Goal: Communication & Community: Answer question/provide support

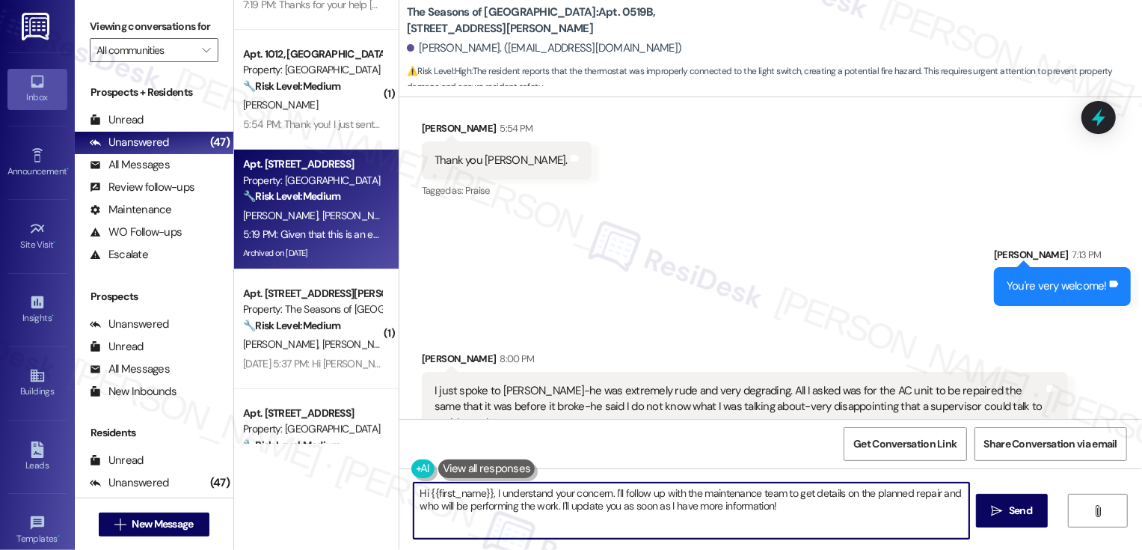
scroll to position [280, 0]
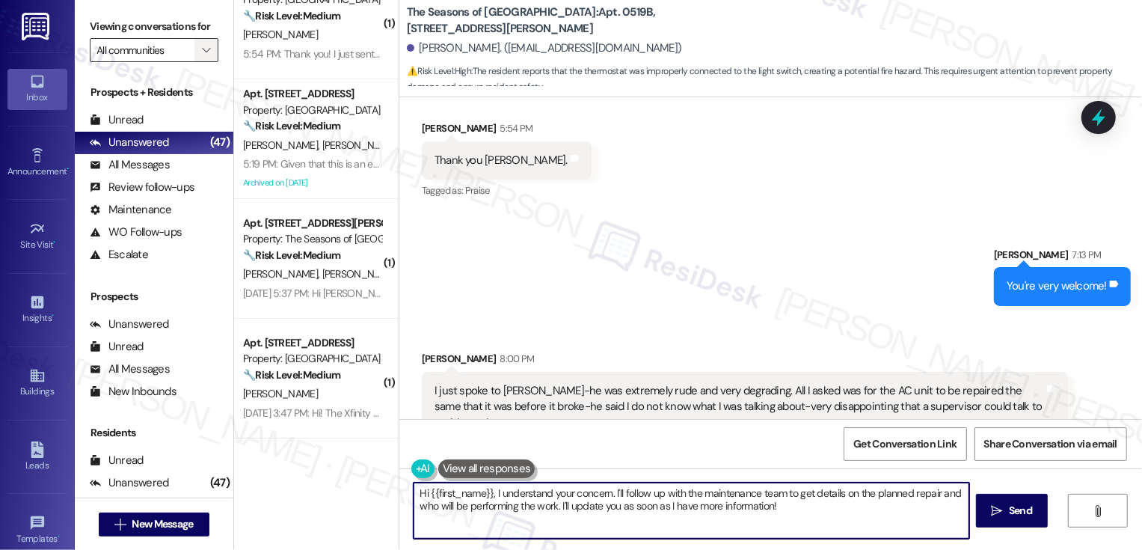
click at [202, 56] on icon "" at bounding box center [206, 50] width 8 height 12
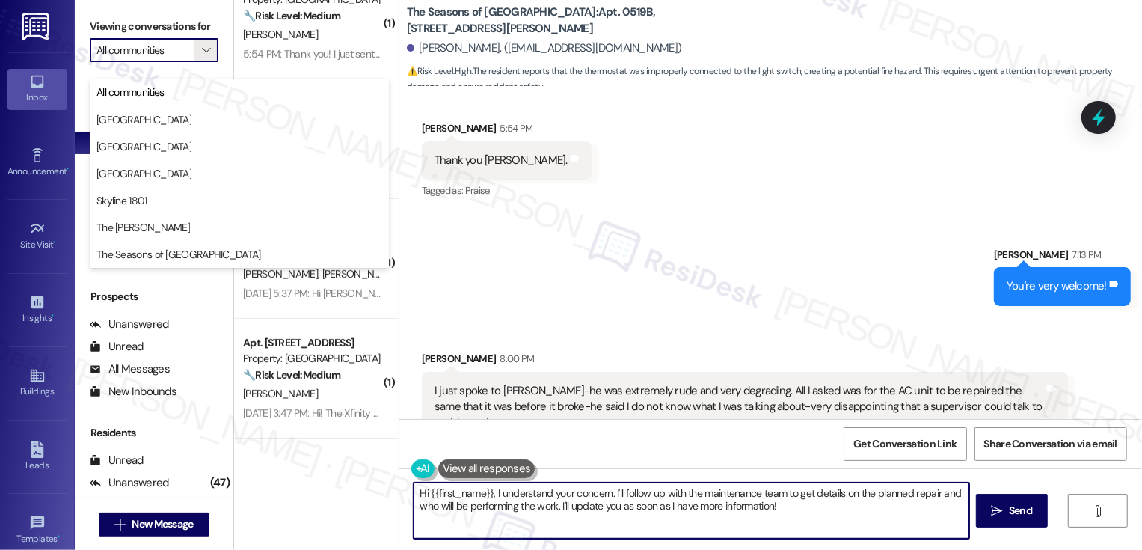
click at [565, 239] on div "Sent via SMS [PERSON_NAME] 7:13 PM You're very welcome! Tags and notes" at bounding box center [770, 265] width 743 height 104
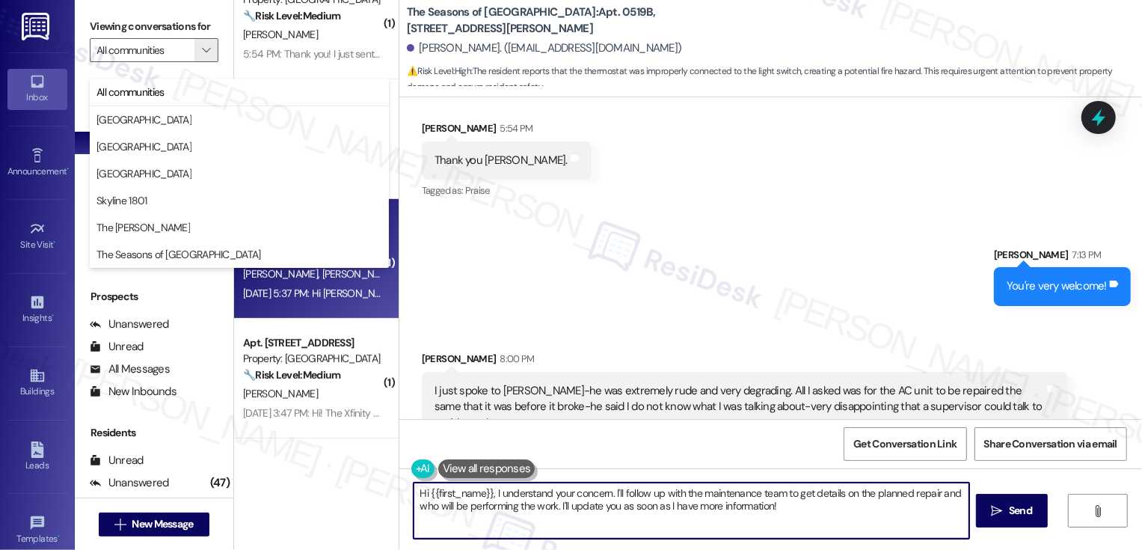
click at [330, 300] on div "[DATE] 5:37 PM: Hi [PERSON_NAME], we've had some cars parked in front of Aspen …" at bounding box center [312, 293] width 141 height 19
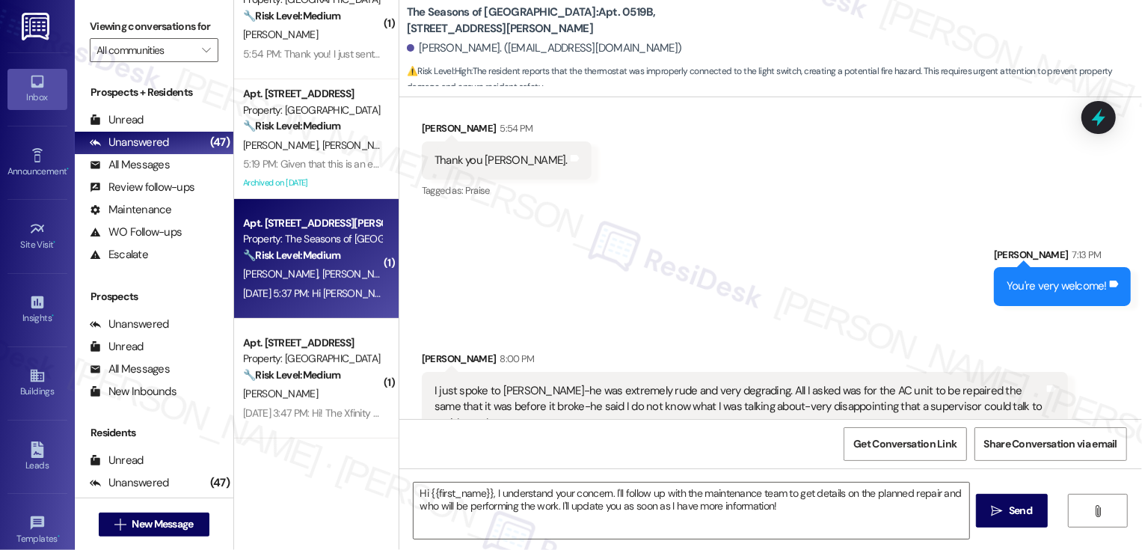
type textarea "Fetching suggested responses. Please feel free to read through the conversation…"
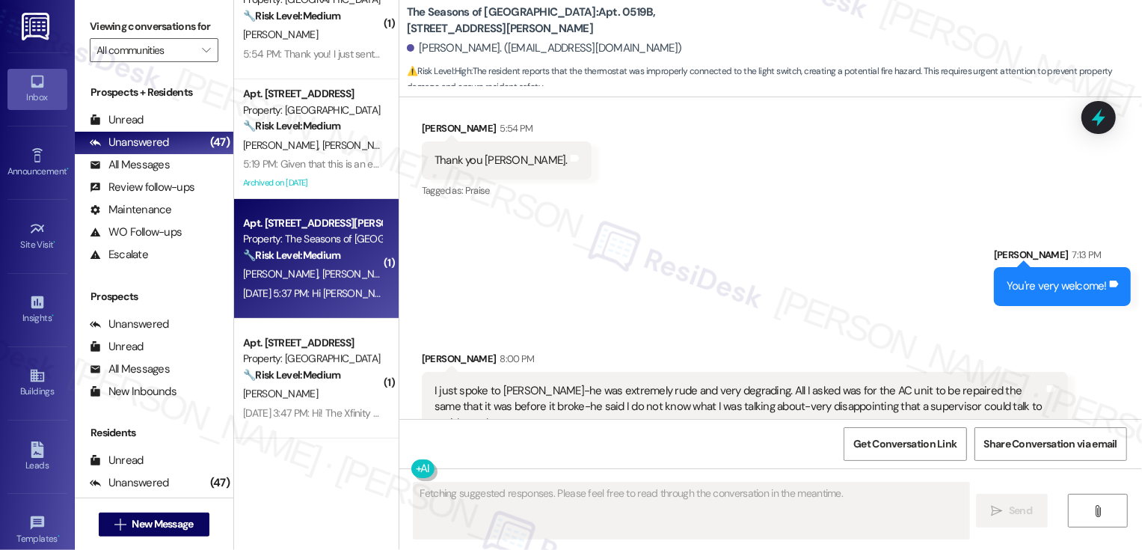
click at [330, 300] on div "[DATE] 5:37 PM: Hi [PERSON_NAME], we've had some cars parked in front of Aspen …" at bounding box center [312, 293] width 141 height 19
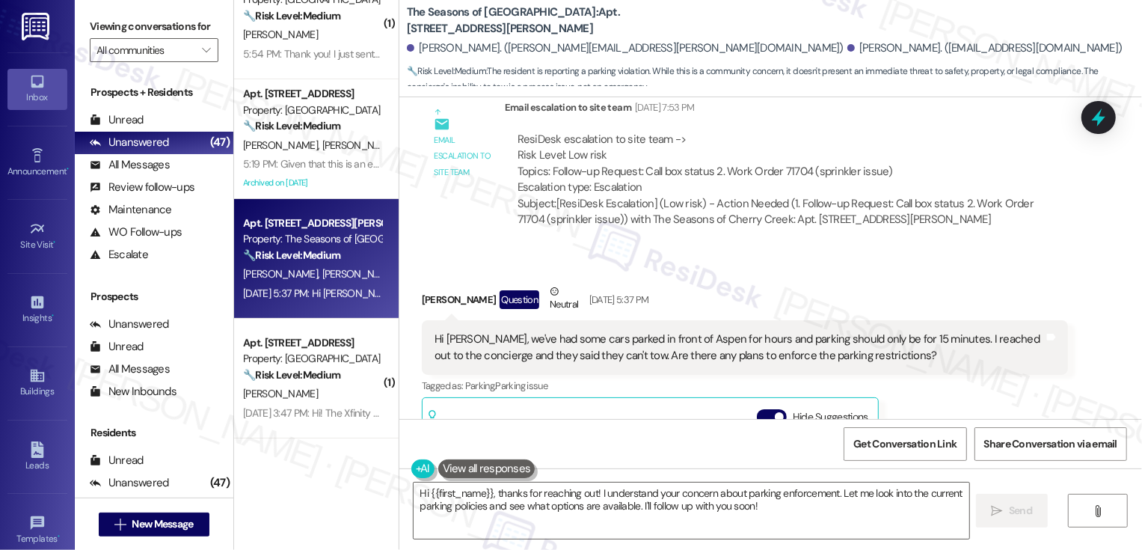
scroll to position [954, 0]
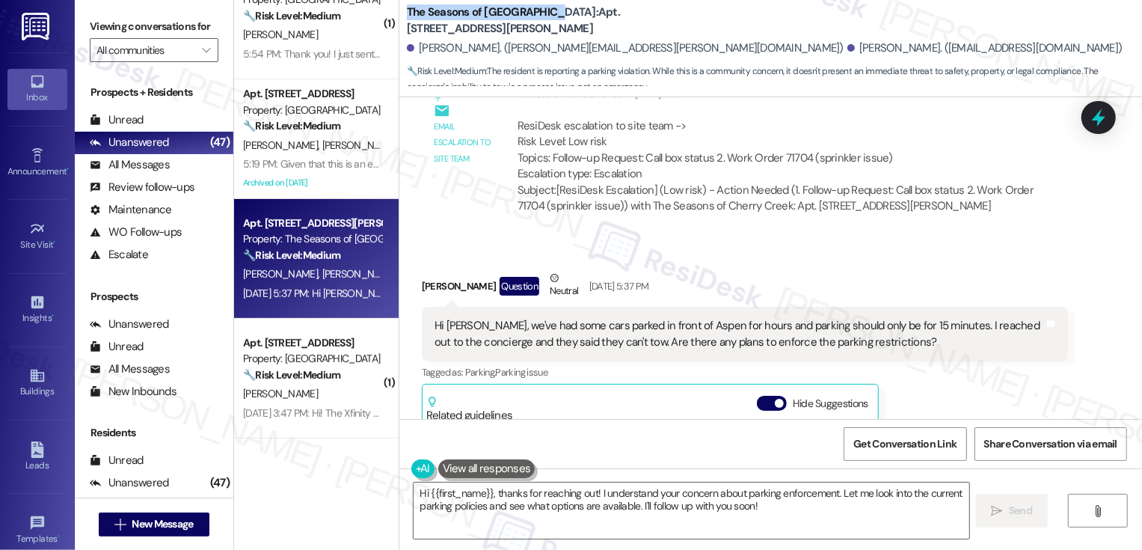
drag, startPoint x: 397, startPoint y: 10, endPoint x: 539, endPoint y: 15, distance: 142.2
click at [539, 15] on b "The Seasons of Cherry Creek: Apt. [STREET_ADDRESS][PERSON_NAME]" at bounding box center [556, 20] width 299 height 32
copy b "The Seasons of [GEOGRAPHIC_DATA]"
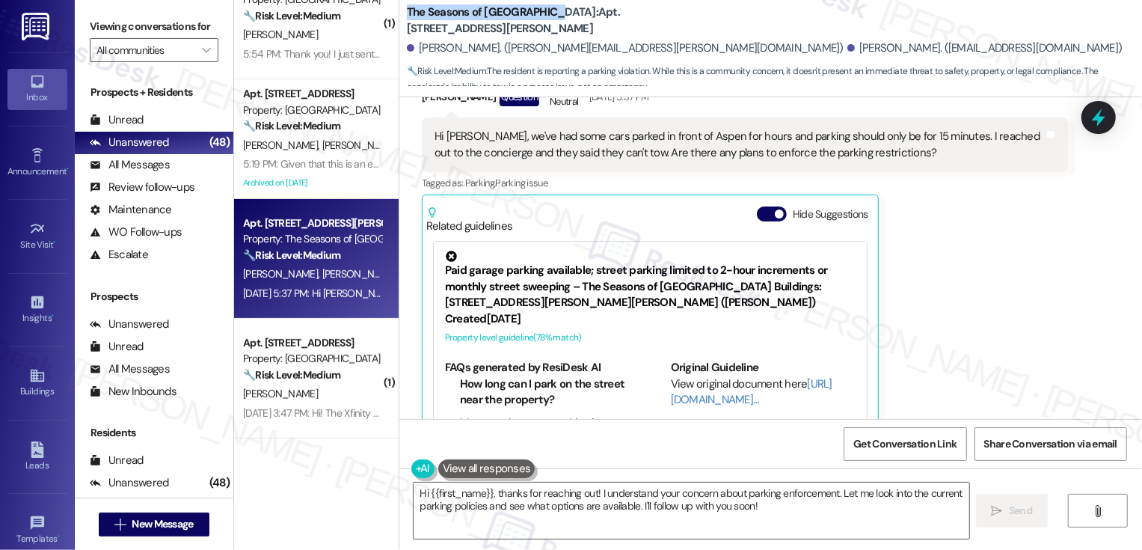
scroll to position [1149, 0]
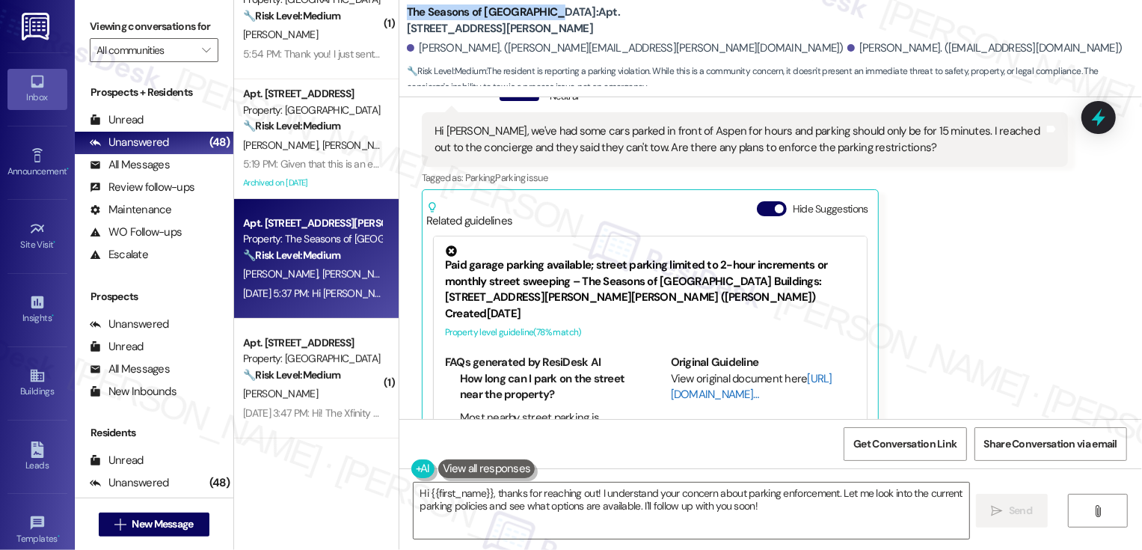
click at [701, 371] on link "[URL][DOMAIN_NAME]…" at bounding box center [752, 386] width 162 height 31
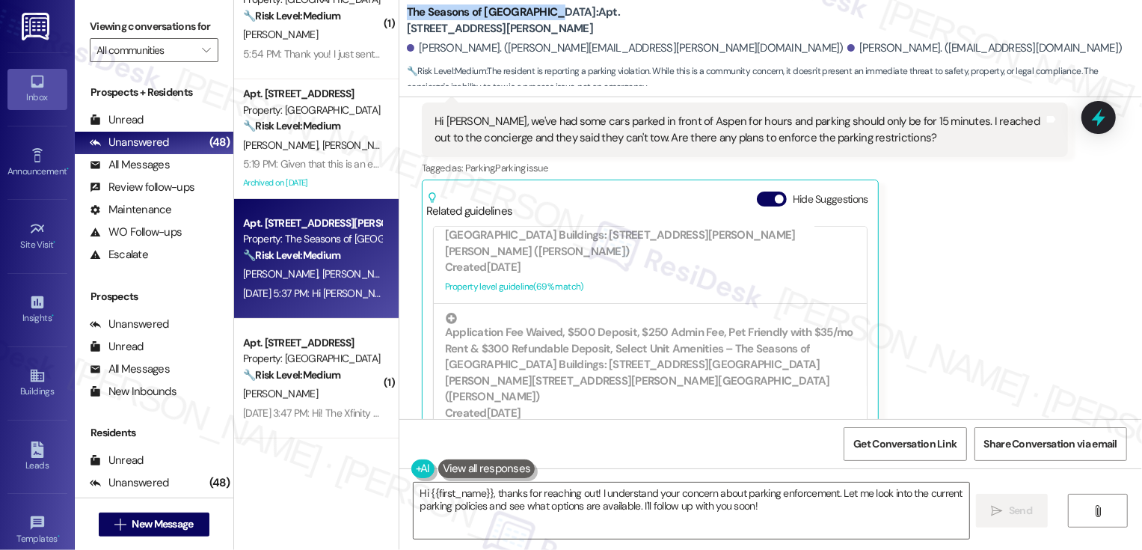
scroll to position [1162, 0]
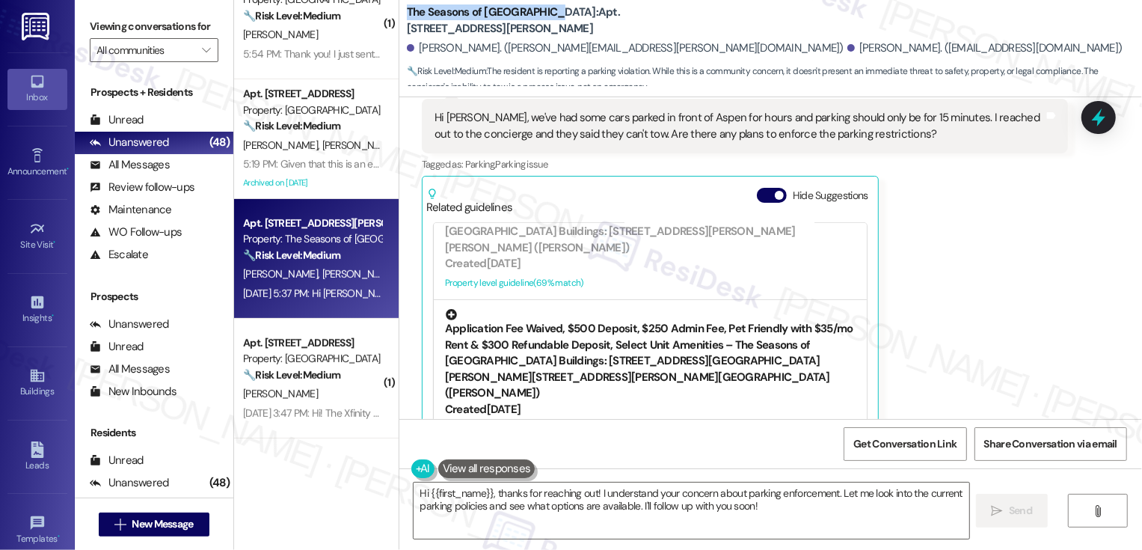
click at [654, 349] on div "Application Fee Waived, $500 Deposit, $250 Admin Fee, Pet Friendly with $35/mo …" at bounding box center [650, 355] width 411 height 92
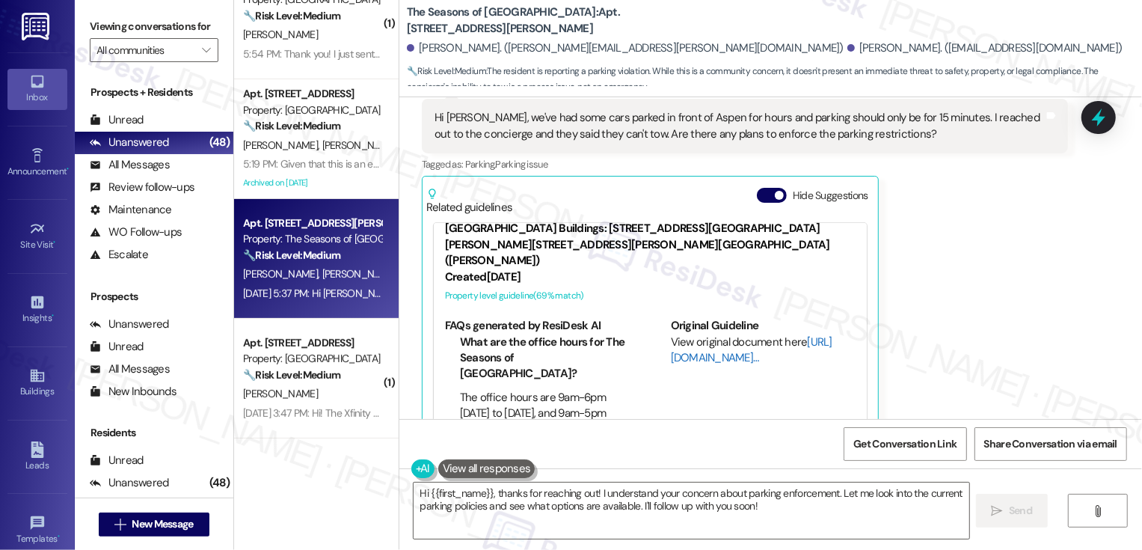
click at [699, 334] on link "[URL][DOMAIN_NAME]…" at bounding box center [752, 349] width 162 height 31
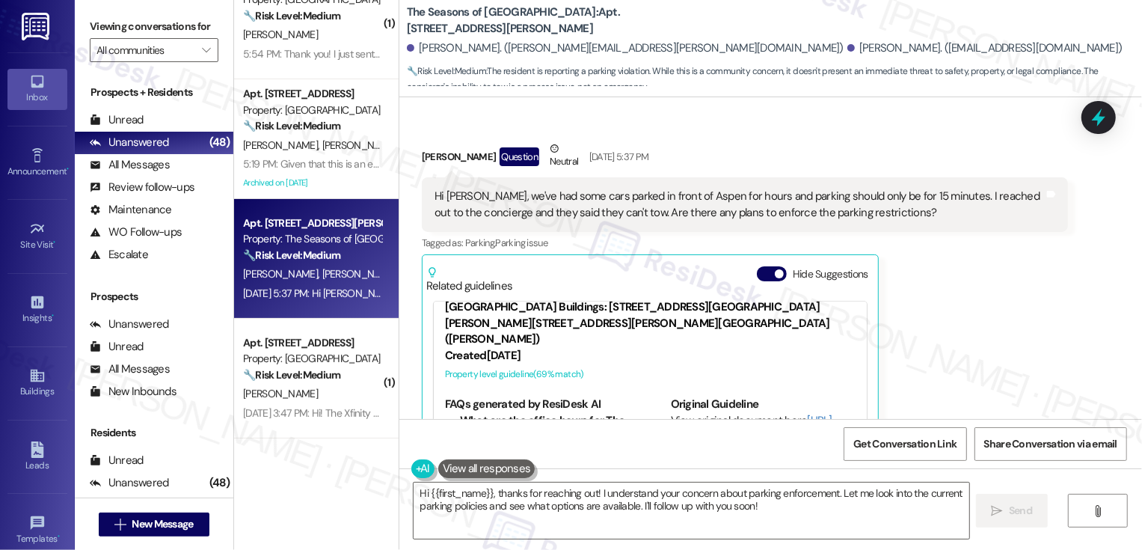
scroll to position [1079, 0]
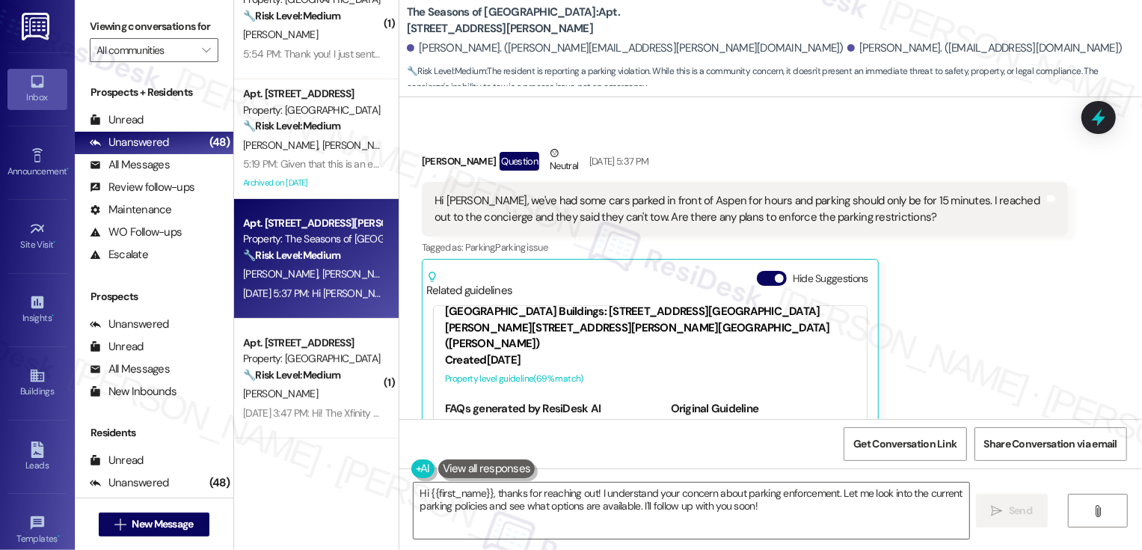
click at [422, 145] on div "[PERSON_NAME] Question Neutral [DATE] 5:37 PM" at bounding box center [745, 163] width 646 height 37
copy div "[PERSON_NAME]"
click at [467, 494] on textarea "Hi {{first_name}}, thanks for reaching out! I understand your concern about par…" at bounding box center [692, 510] width 556 height 56
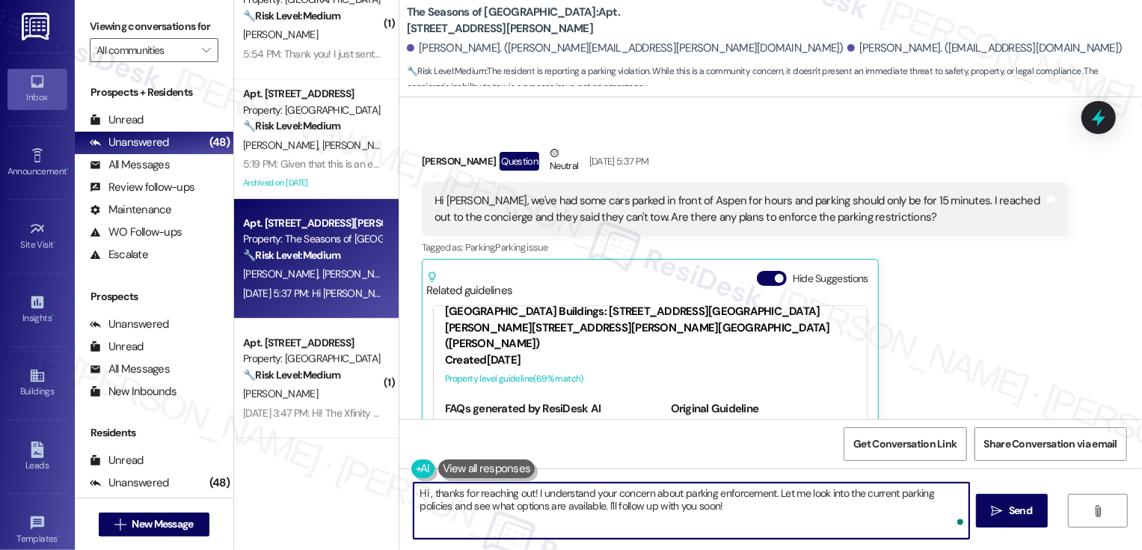
paste textarea "[PERSON_NAME]"
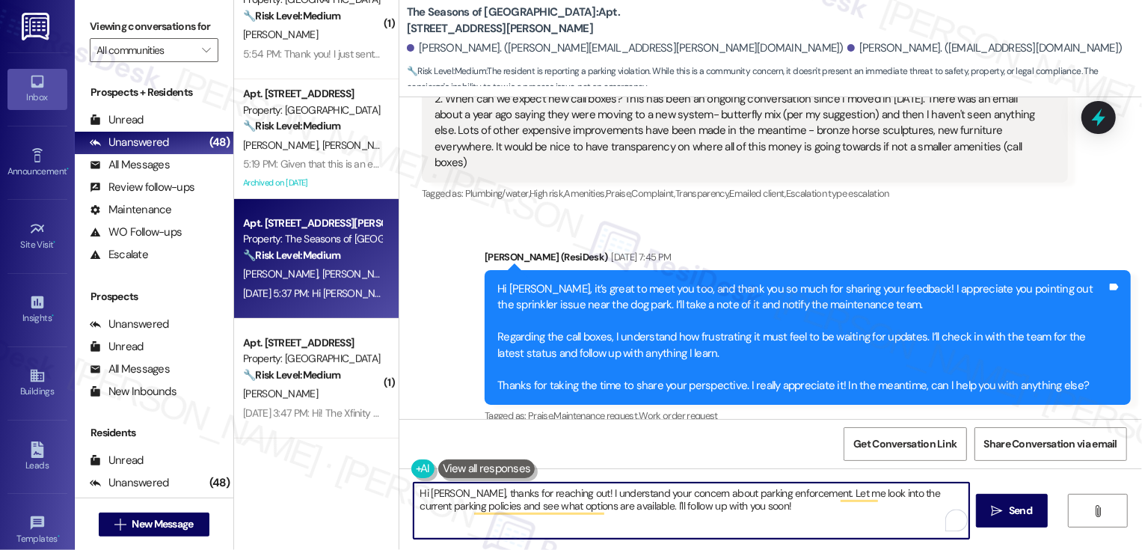
scroll to position [548, 0]
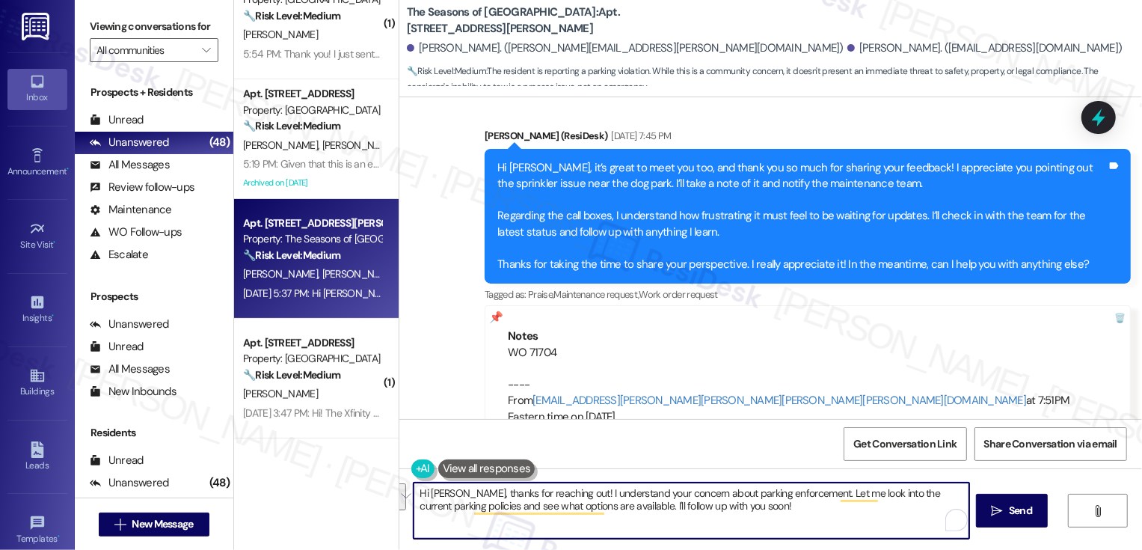
drag, startPoint x: 801, startPoint y: 492, endPoint x: 820, endPoint y: 515, distance: 29.2
click at [820, 516] on textarea "Hi [PERSON_NAME], thanks for reaching out! I understand your concern about park…" at bounding box center [692, 510] width 556 height 56
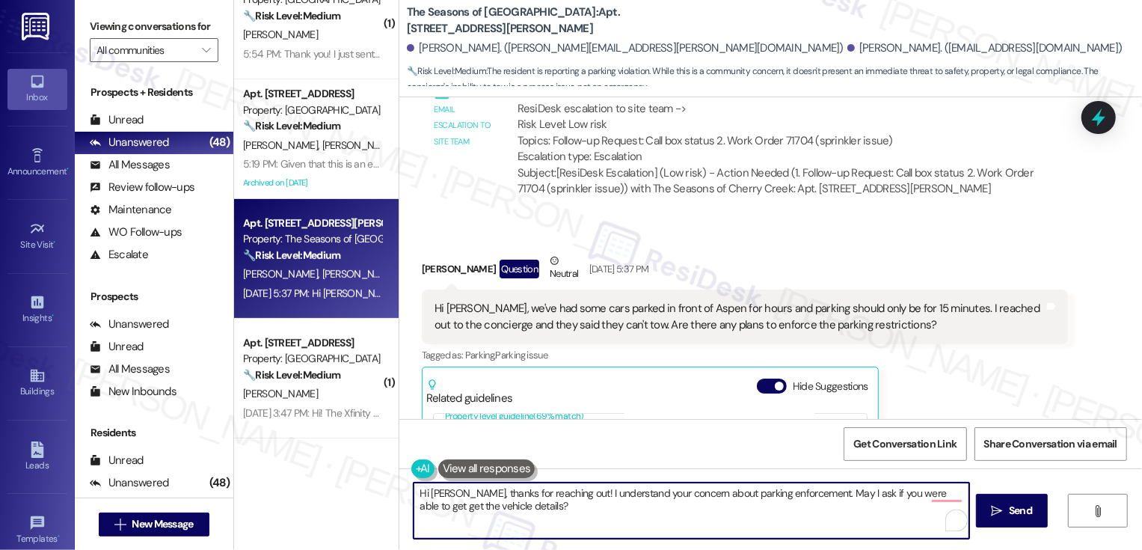
scroll to position [969, 0]
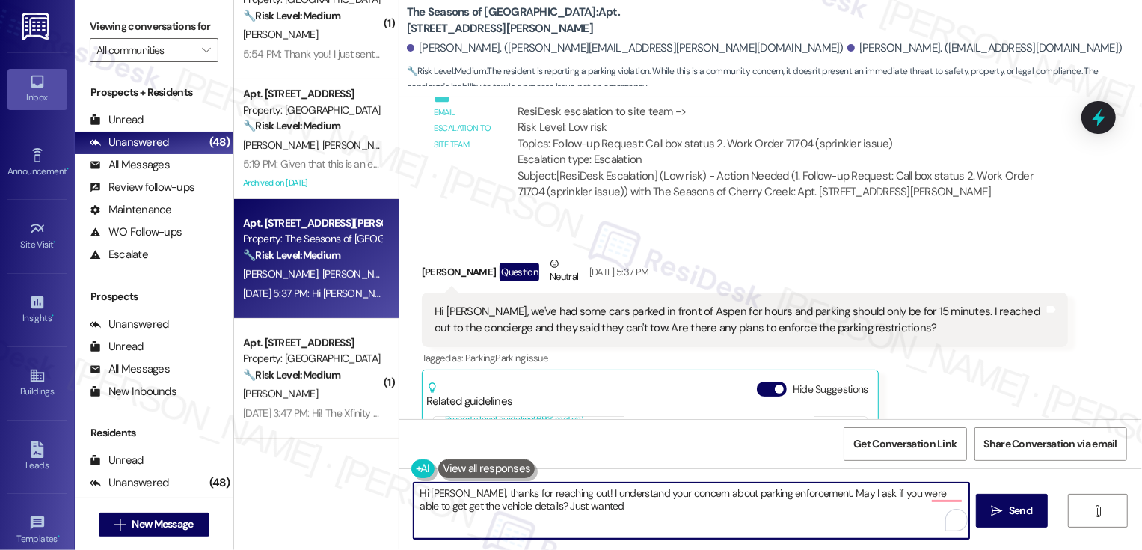
click at [801, 493] on textarea "Hi [PERSON_NAME], thanks for reaching out! I understand your concern about park…" at bounding box center [692, 510] width 556 height 56
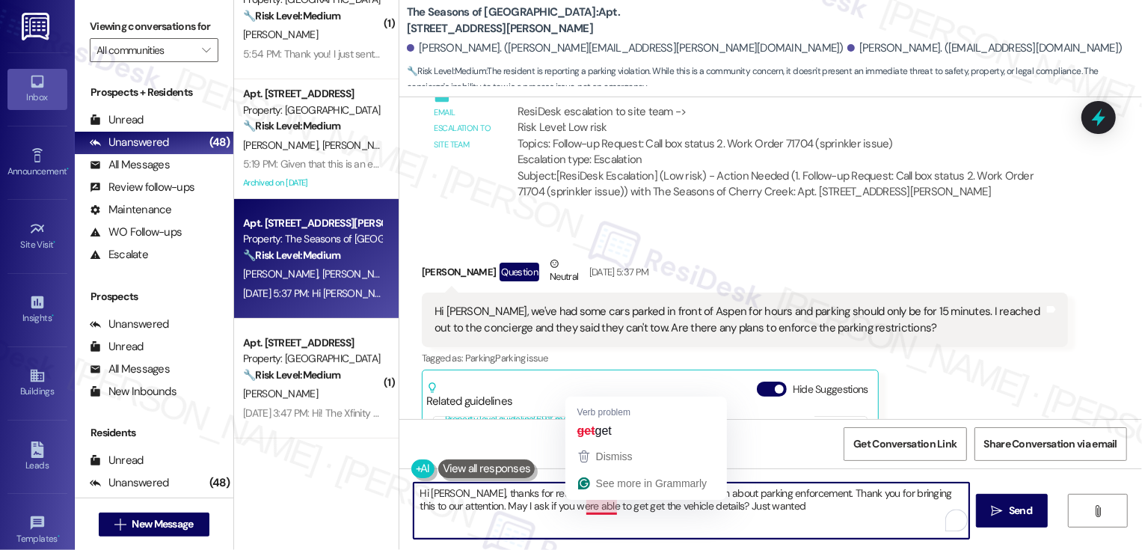
click at [582, 503] on textarea "Hi [PERSON_NAME], thanks for reaching out! I understand your concern about park…" at bounding box center [692, 510] width 556 height 56
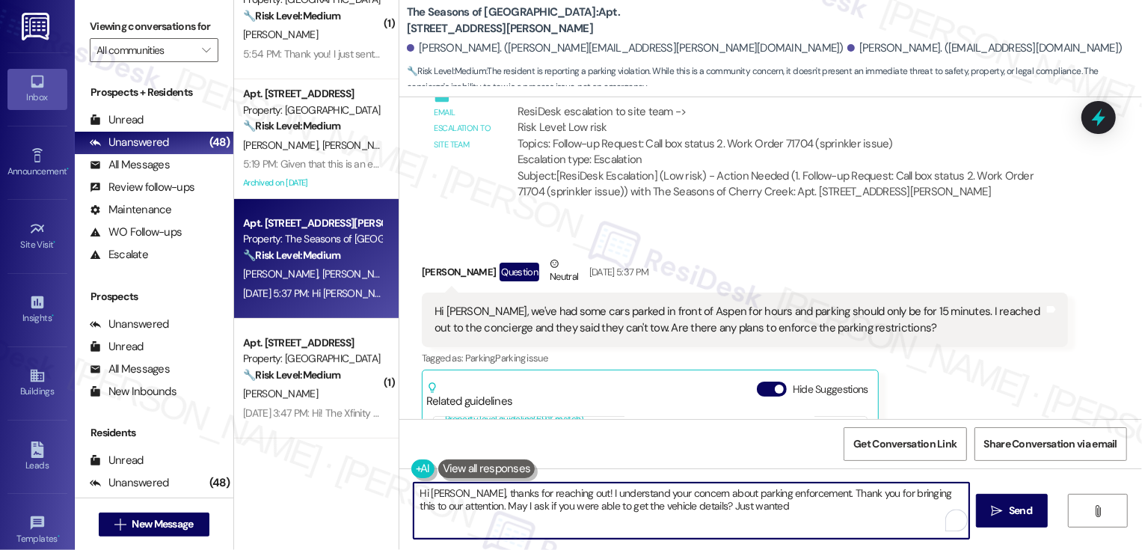
click at [756, 518] on textarea "Hi [PERSON_NAME], thanks for reaching out! I understand your concern about park…" at bounding box center [692, 510] width 556 height 56
click at [449, 506] on textarea "Hi [PERSON_NAME], thanks for reaching out! I understand your concern about park…" at bounding box center [692, 510] width 556 height 56
click at [919, 494] on textarea "Hi [PERSON_NAME], thanks for reaching out! I understand your concern about park…" at bounding box center [692, 510] width 556 height 56
click at [934, 494] on textarea "Hi [PERSON_NAME], thanks for reaching out! I understand your concern about park…" at bounding box center [692, 510] width 556 height 56
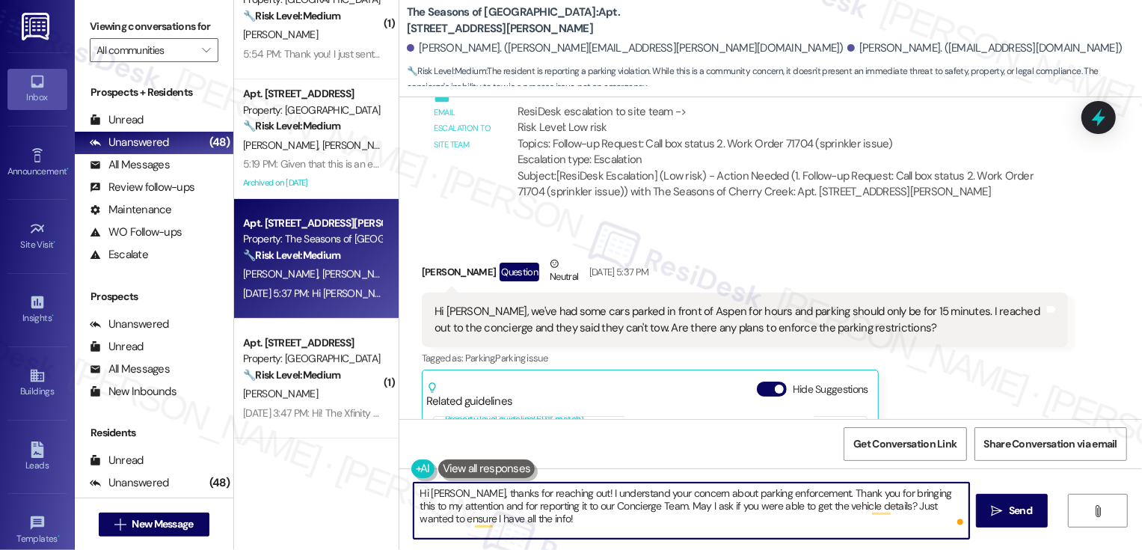
click at [768, 530] on textarea "Hi [PERSON_NAME], thanks for reaching out! I understand your concern about park…" at bounding box center [692, 510] width 556 height 56
type textarea "Hi [PERSON_NAME], thanks for reaching out! I understand your concern about park…"
click at [1017, 510] on span "Send" at bounding box center [1020, 511] width 23 height 16
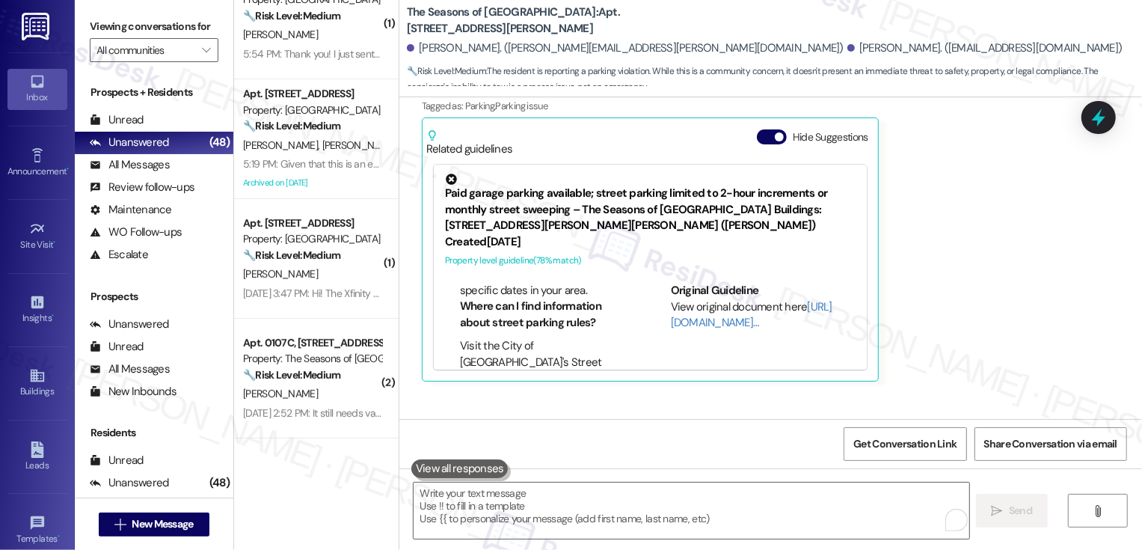
scroll to position [338, 0]
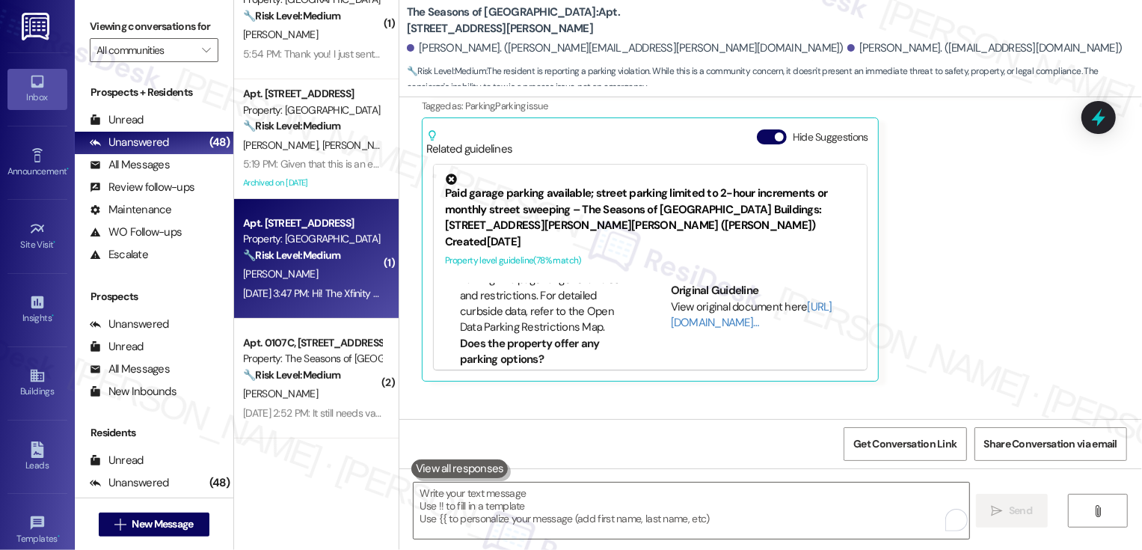
click at [310, 254] on strong "🔧 Risk Level: Medium" at bounding box center [291, 254] width 97 height 13
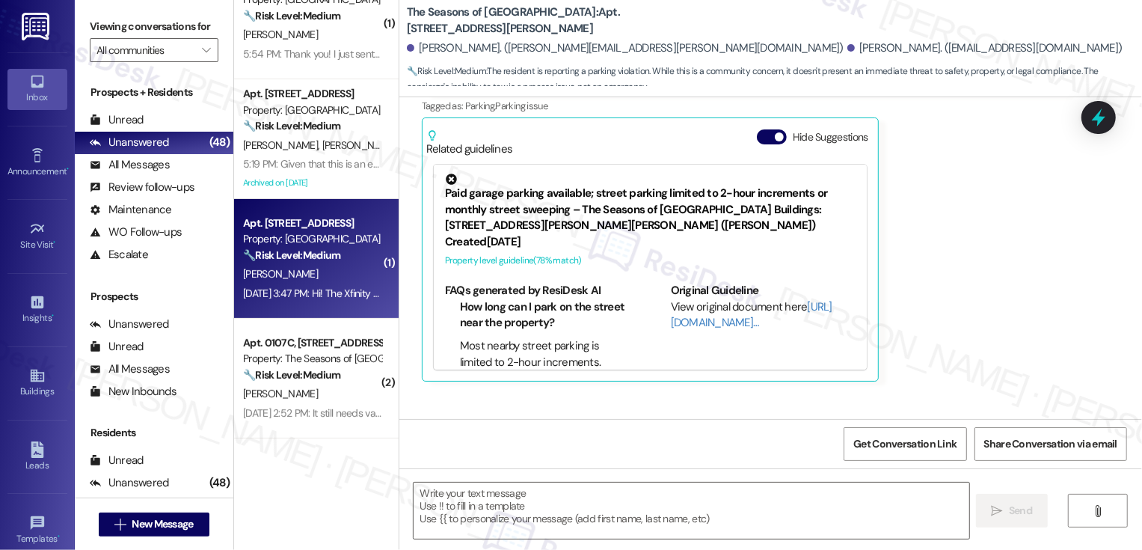
click at [310, 254] on strong "🔧 Risk Level: Medium" at bounding box center [291, 254] width 97 height 13
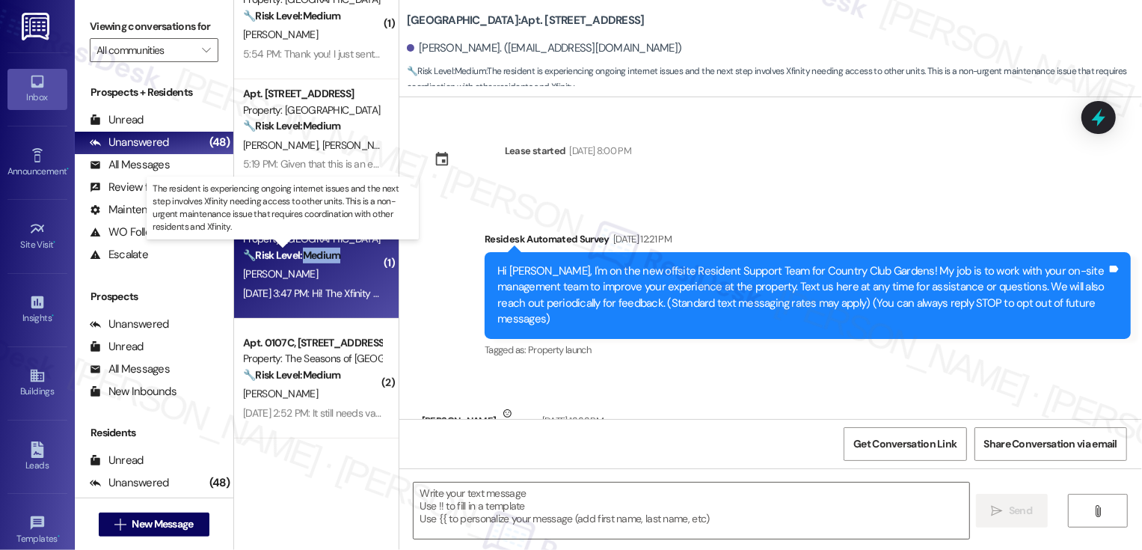
click at [310, 254] on strong "🔧 Risk Level: Medium" at bounding box center [291, 254] width 97 height 13
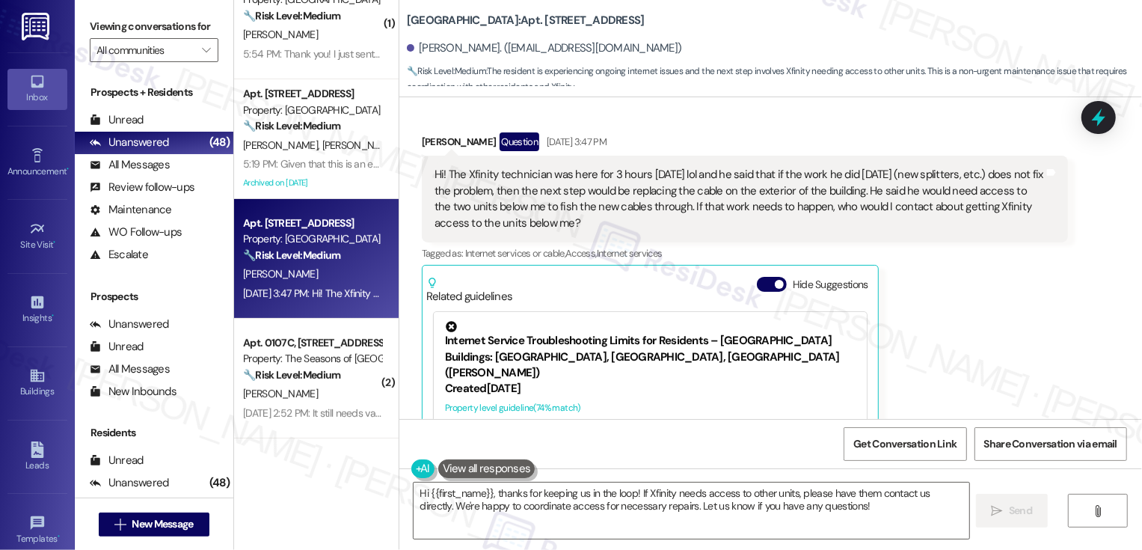
scroll to position [2897, 0]
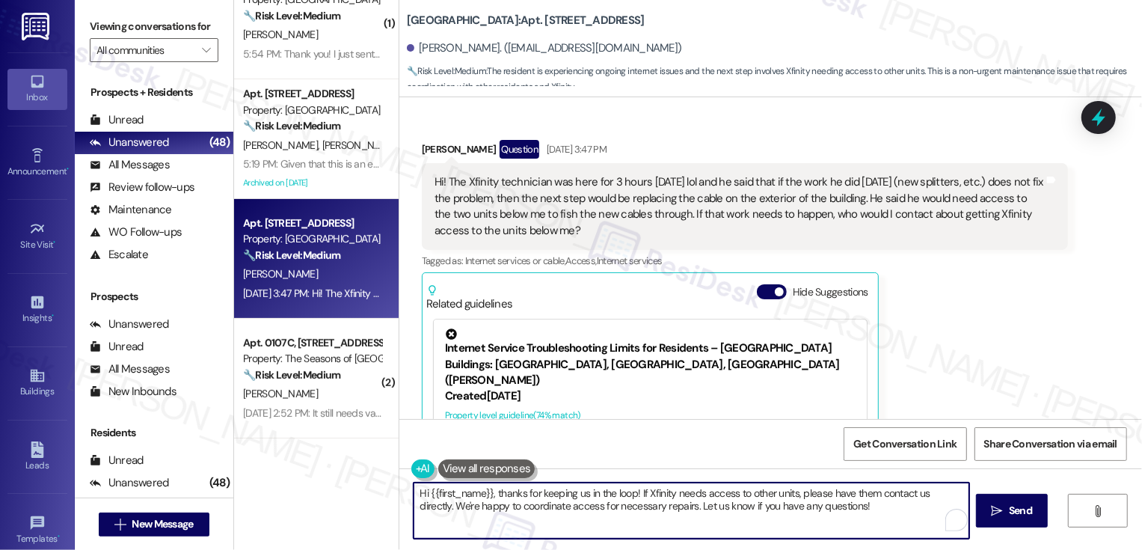
drag, startPoint x: 908, startPoint y: 489, endPoint x: 916, endPoint y: 510, distance: 22.5
click at [916, 509] on textarea "Hi {{first_name}}, thanks for keeping us in the loop! If Xfinity needs access t…" at bounding box center [692, 510] width 556 height 56
paste textarea "to get into other units, they can just connect with management directly. By the…"
click at [796, 494] on textarea "Hi {{first_name}}, thanks for keeping us in the loop! If Xfinity needs to get i…" at bounding box center [692, 510] width 556 height 56
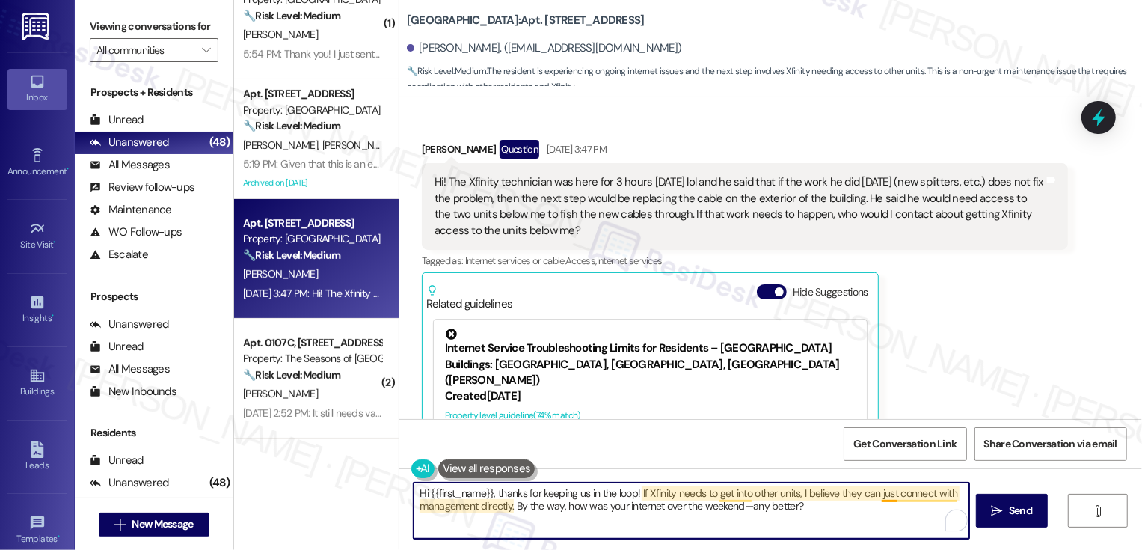
click at [880, 495] on textarea "Hi {{first_name}}, thanks for keeping us in the loop! If Xfinity needs to get i…" at bounding box center [692, 510] width 556 height 56
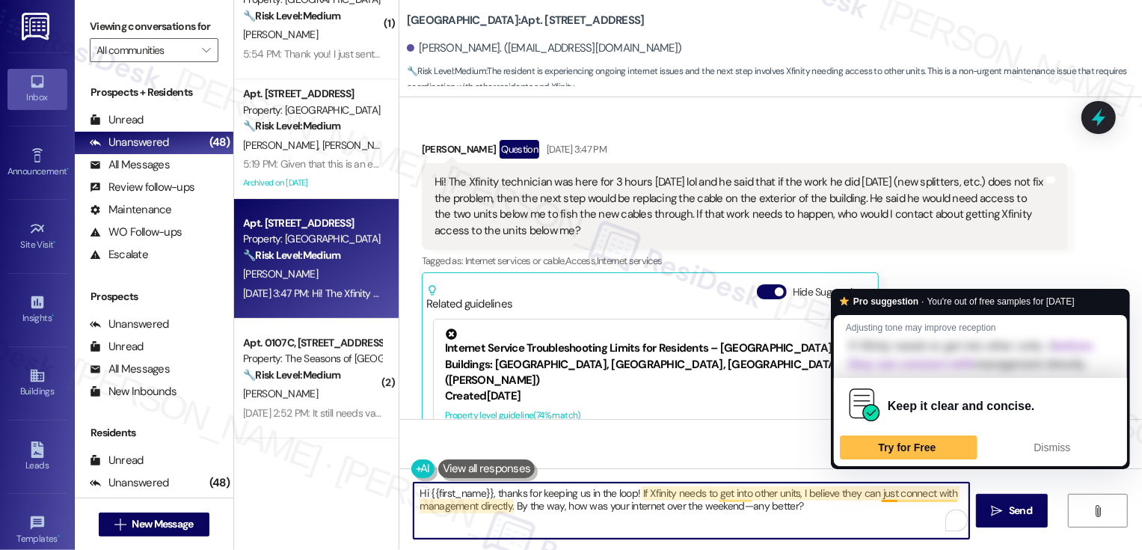
click at [880, 495] on textarea "Hi {{first_name}}, thanks for keeping us in the loop! If Xfinity needs to get i…" at bounding box center [692, 510] width 556 height 56
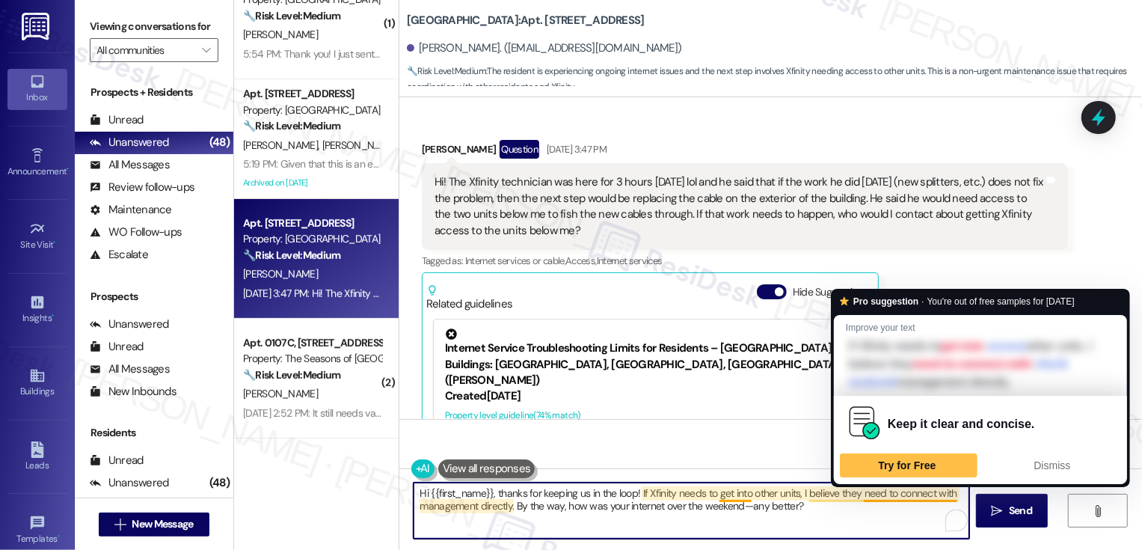
click at [910, 496] on textarea "Hi {{first_name}}, thanks for keeping us in the loop! If Xfinity needs to get i…" at bounding box center [692, 510] width 556 height 56
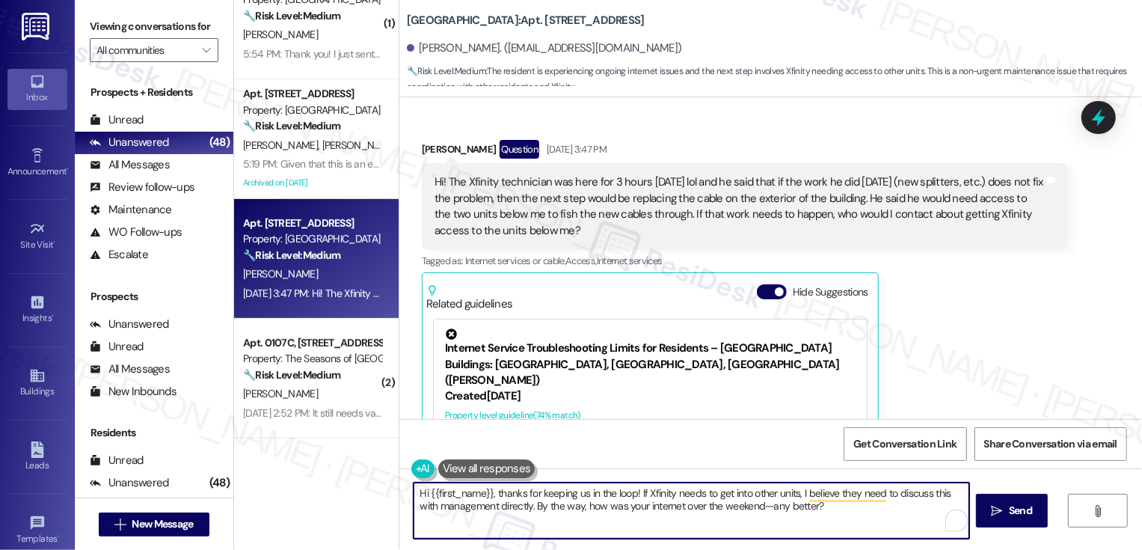
click at [573, 514] on textarea "Hi {{first_name}}, thanks for keeping us in the loop! If Xfinity needs to get i…" at bounding box center [692, 510] width 556 height 56
drag, startPoint x: 756, startPoint y: 506, endPoint x: 806, endPoint y: 509, distance: 49.5
click at [806, 509] on textarea "Hi {{first_name}}, thanks for keeping us in the loop! If Xfinity needs to get i…" at bounding box center [692, 510] width 556 height 56
type textarea "Hi {{first_name}}, thanks for keeping us in the loop! If Xfinity needs to get i…"
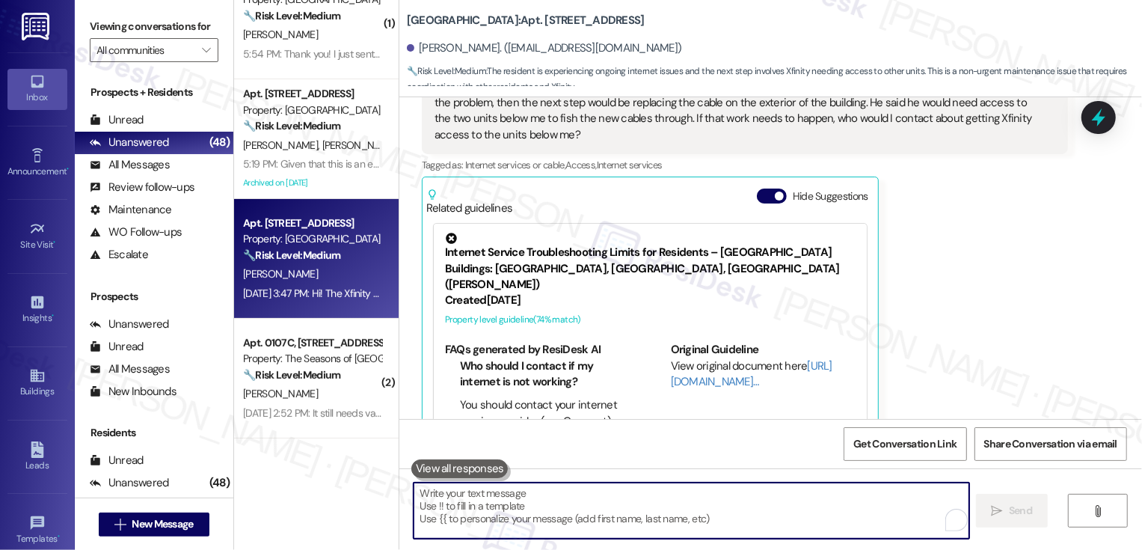
scroll to position [3114, 0]
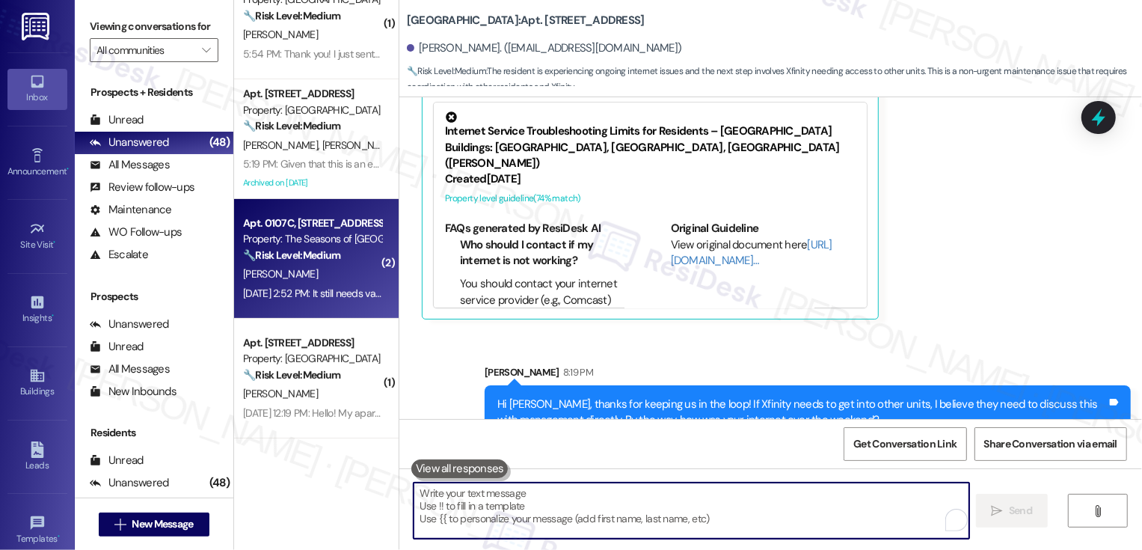
click at [316, 250] on strong "🔧 Risk Level: Medium" at bounding box center [291, 254] width 97 height 13
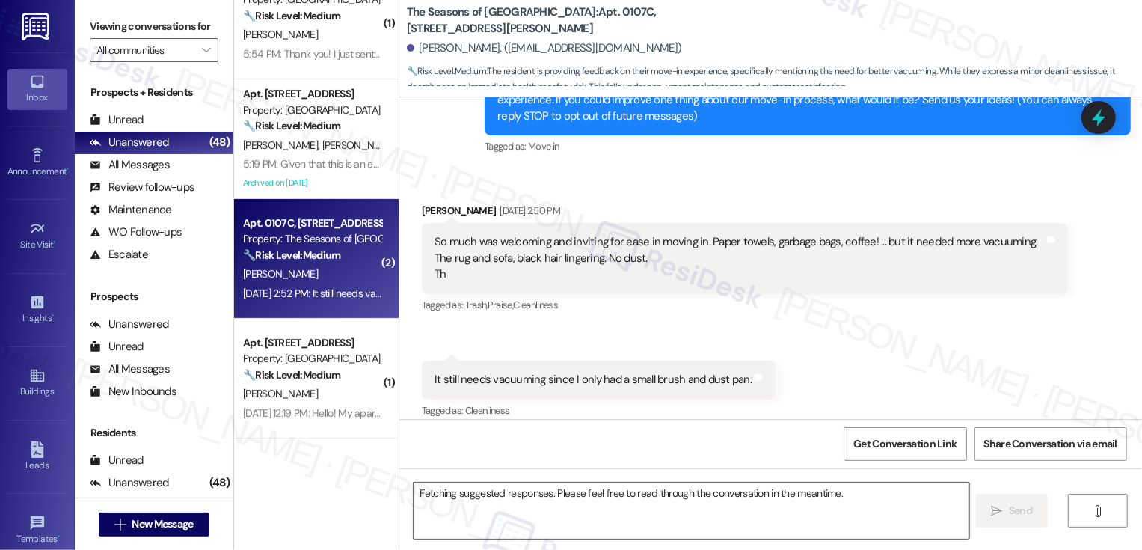
scroll to position [200, 0]
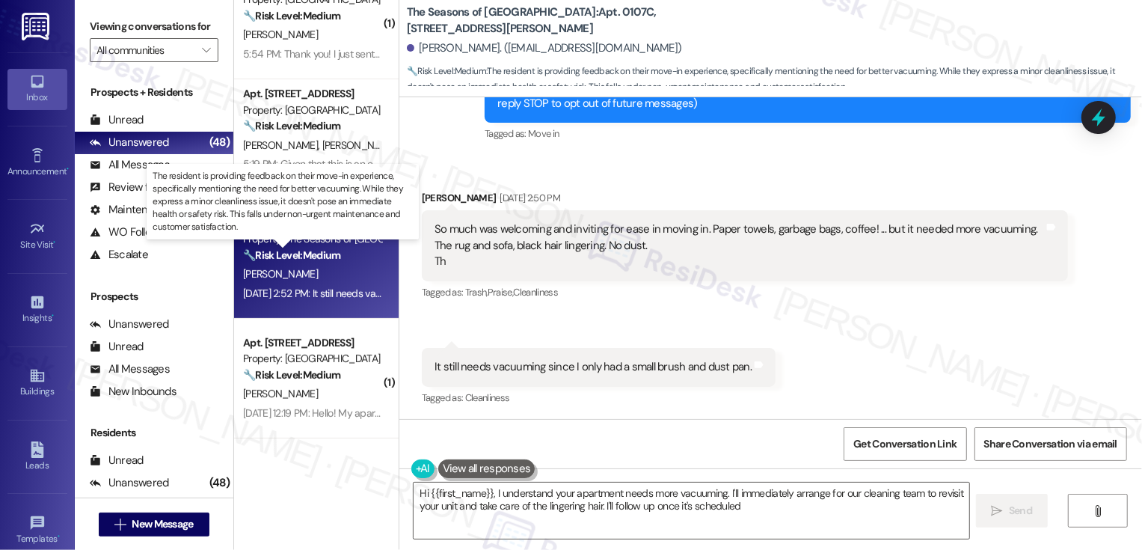
type textarea "Hi {{first_name}}, I understand your apartment needs more vacuuming. I'll immed…"
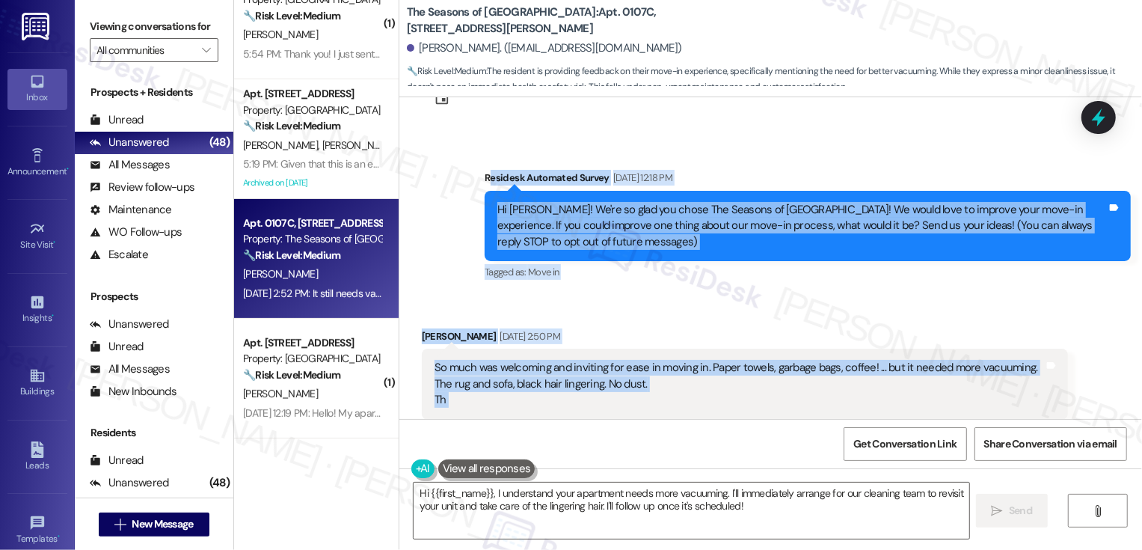
scroll to position [200, 0]
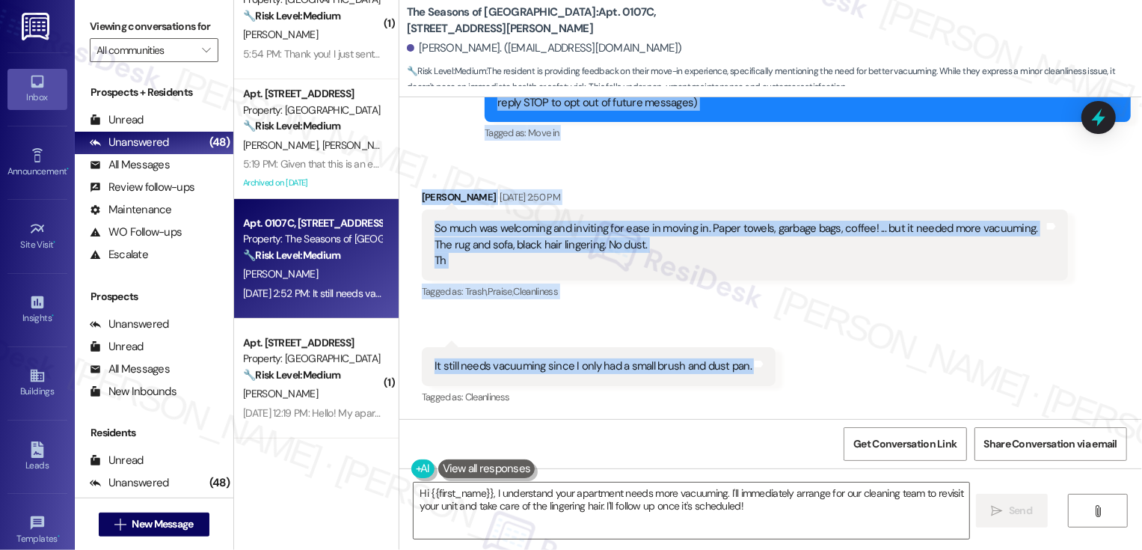
drag, startPoint x: 479, startPoint y: 203, endPoint x: 758, endPoint y: 369, distance: 324.9
click at [758, 370] on div "Lease started [DATE] 8:00 PM Survey, sent via SMS Residesk Automated Survey [DA…" at bounding box center [770, 258] width 743 height 322
copy div "esidesk Automated Survey [DATE] 12:18 PM Hi [PERSON_NAME]! We're so glad you ch…"
click at [521, 517] on textarea "Hi {{first_name}}, I understand your apartment needs more vacuuming. I'll immed…" at bounding box center [692, 510] width 556 height 56
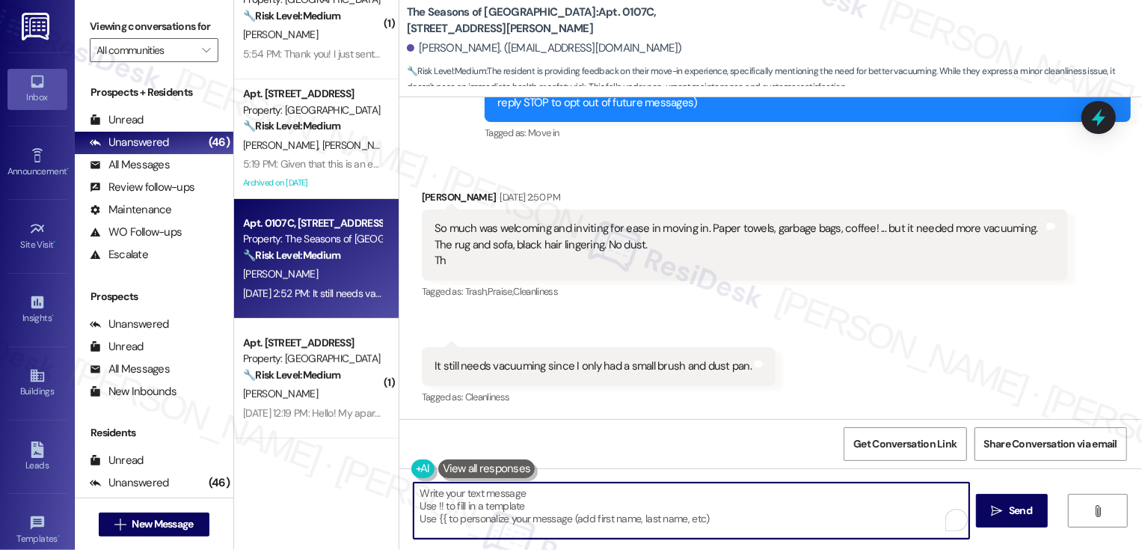
paste textarea "Hi [PERSON_NAME], I’m glad to hear you felt welcomed during move-in, and I appr…"
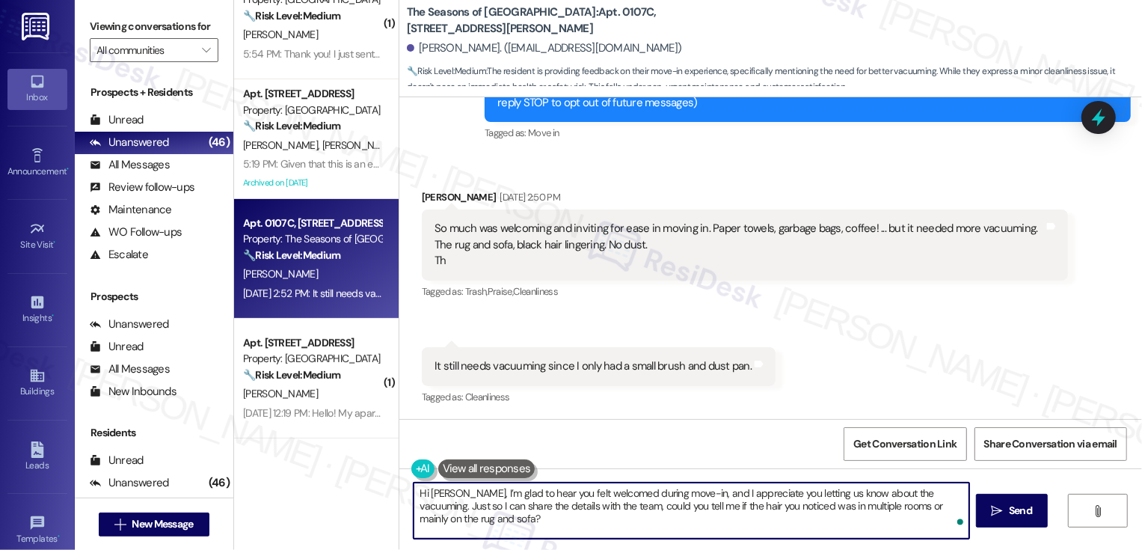
click at [414, 493] on textarea "Hi [PERSON_NAME], I’m glad to hear you felt welcomed during move-in, and I appr…" at bounding box center [692, 510] width 556 height 56
type textarea "It's nice to meet you, [PERSON_NAME]! I’m glad to hear you felt welcomed during…"
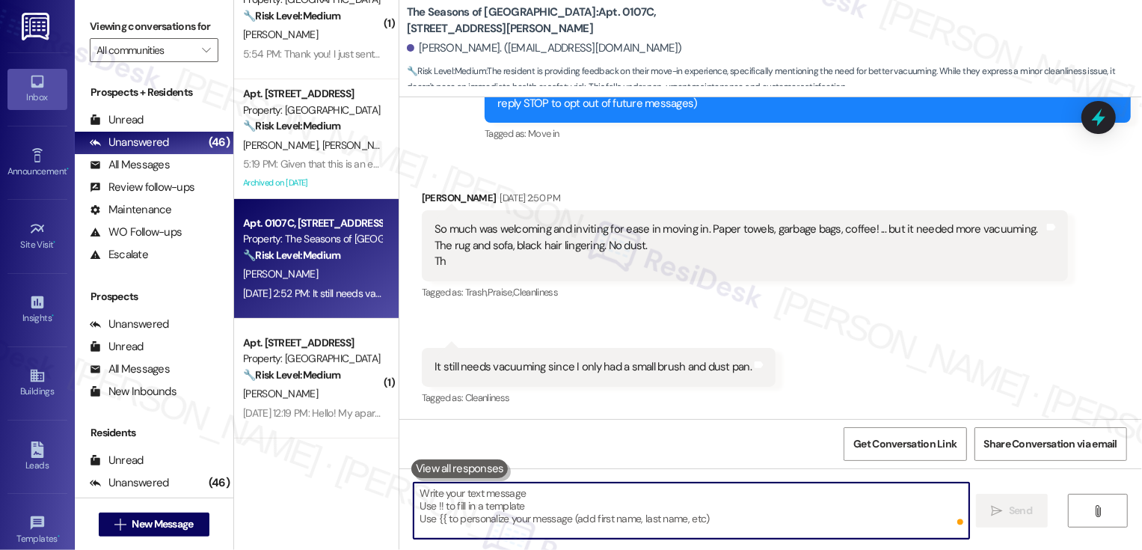
scroll to position [337, 0]
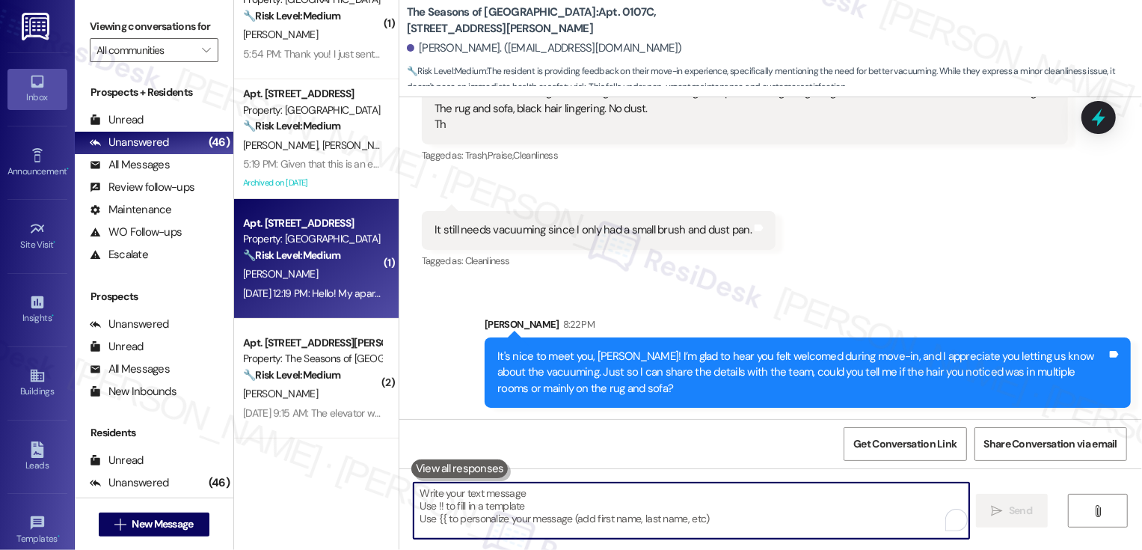
click at [315, 248] on div "🔧 Risk Level: Medium The resident is reporting a strong odor from cleaning prod…" at bounding box center [312, 256] width 138 height 16
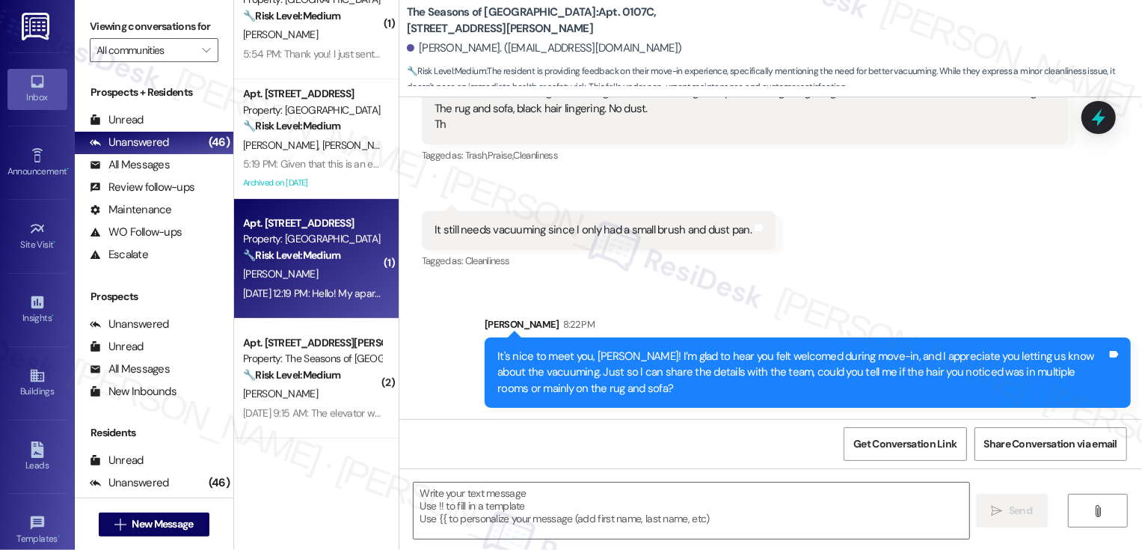
click at [315, 248] on div "🔧 Risk Level: Medium The resident is reporting a strong odor from cleaning prod…" at bounding box center [312, 256] width 138 height 16
type textarea "Fetching suggested responses. Please feel free to read through the conversation…"
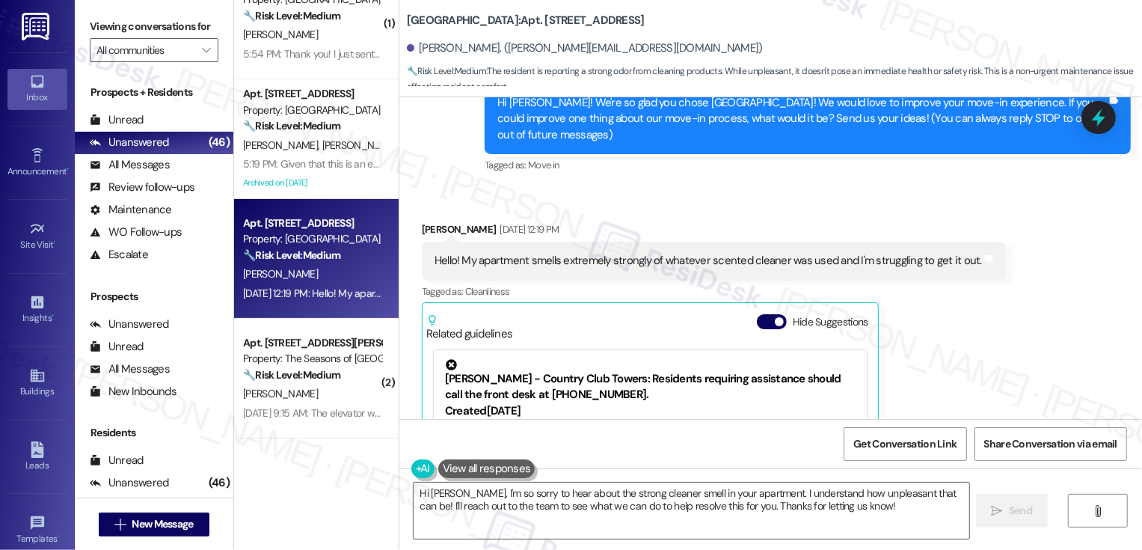
scroll to position [173, 0]
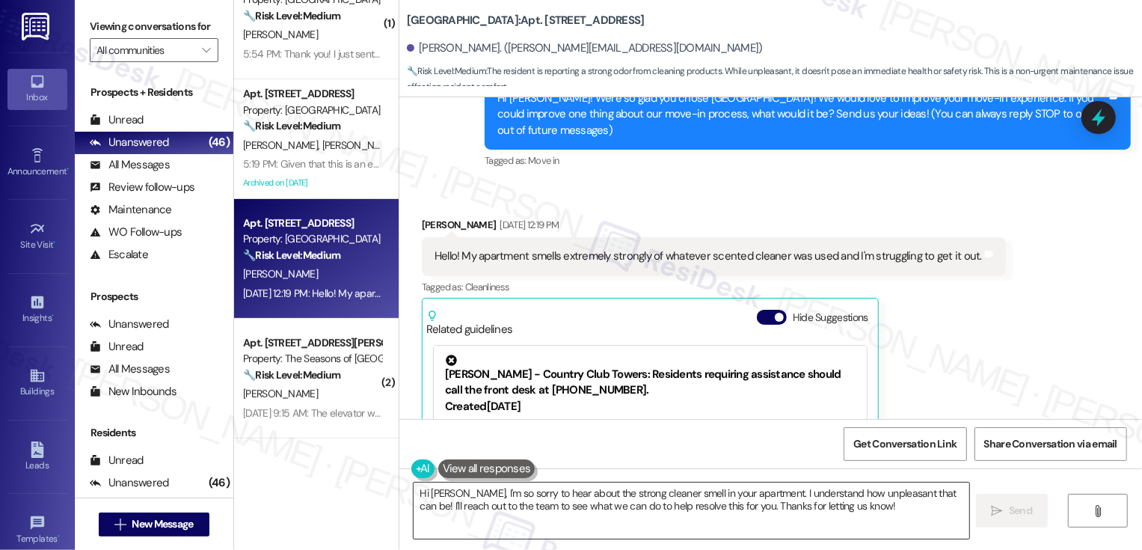
click at [449, 493] on textarea "Hi [PERSON_NAME], I'm so sorry to hear about the strong cleaner smell in your a…" at bounding box center [692, 510] width 556 height 56
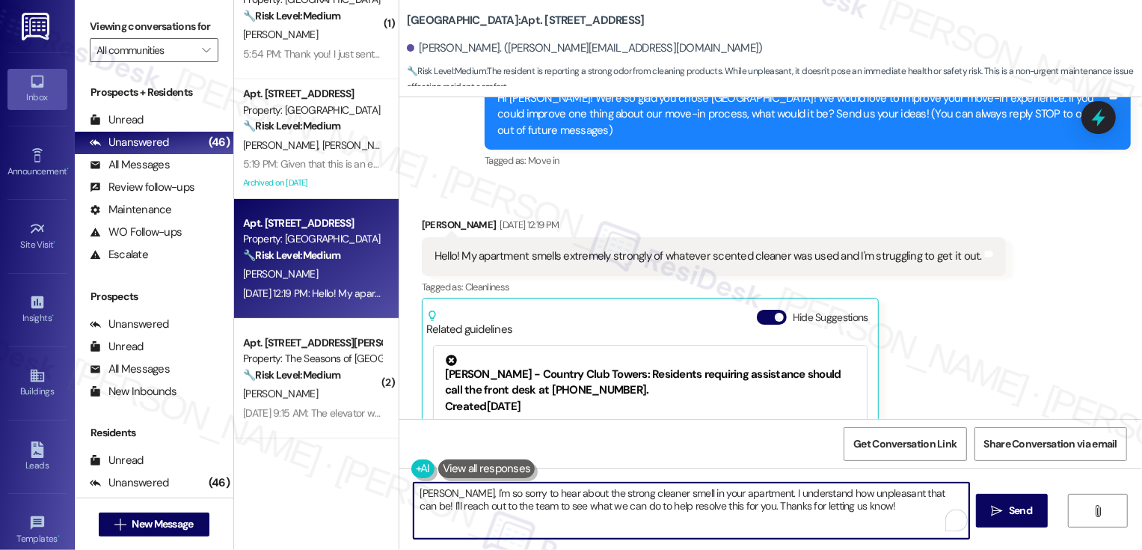
click at [414, 489] on textarea "[PERSON_NAME], I'm so sorry to hear about the strong cleaner smell in your apar…" at bounding box center [692, 510] width 556 height 56
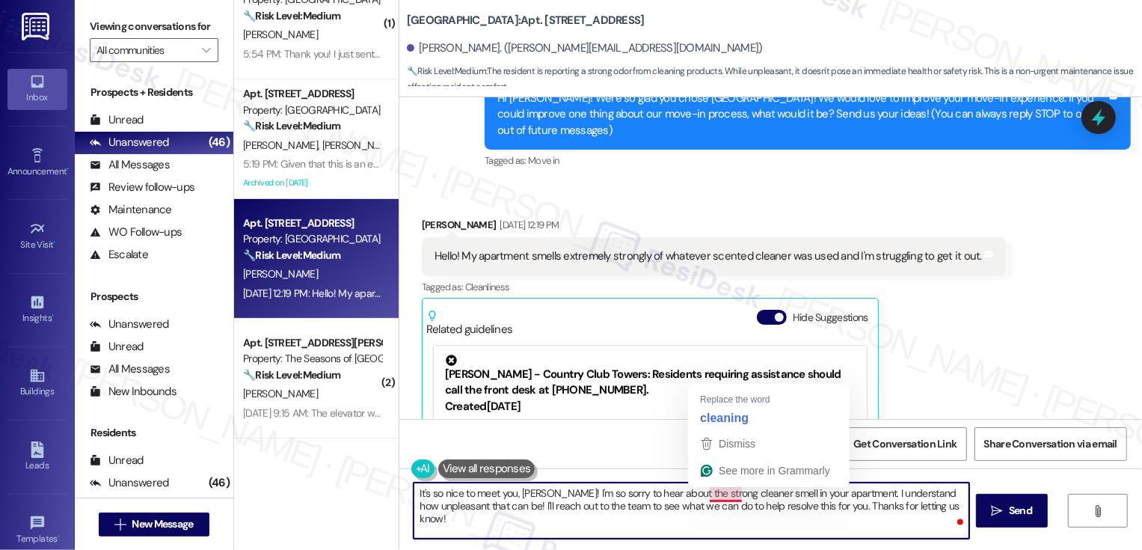
click at [733, 501] on textarea "It's so nice to meet you, [PERSON_NAME]! I'm so sorry to hear about the strong …" at bounding box center [692, 510] width 556 height 56
drag, startPoint x: 841, startPoint y: 493, endPoint x: 825, endPoint y: 511, distance: 23.9
click at [827, 513] on textarea "It's so nice to meet you, [PERSON_NAME]! I'm so sorry to hear about the strong …" at bounding box center [692, 510] width 556 height 56
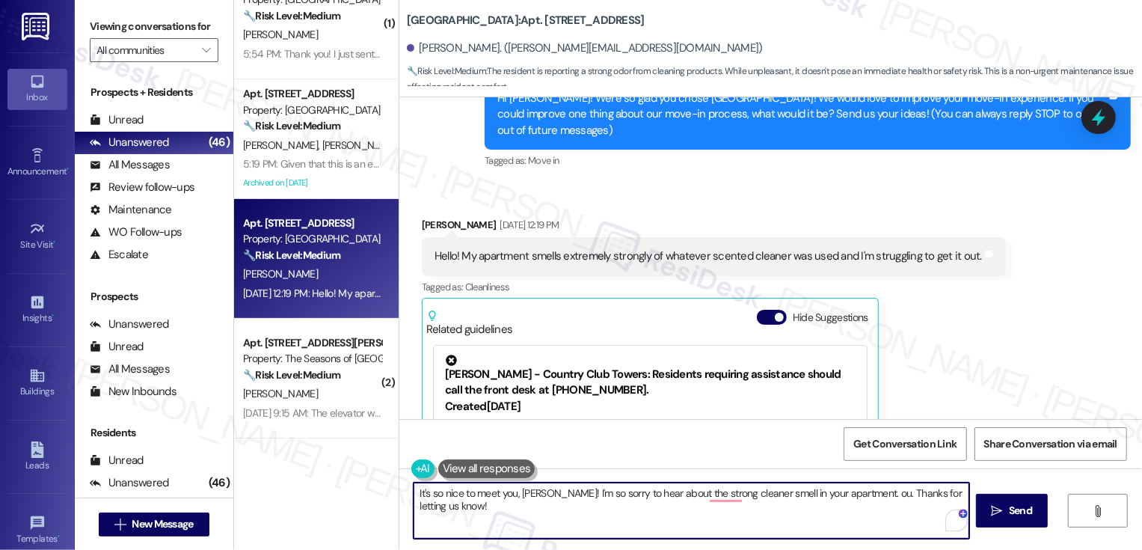
drag, startPoint x: 838, startPoint y: 493, endPoint x: 866, endPoint y: 527, distance: 43.6
click at [866, 527] on textarea "It's so nice to meet you, [PERSON_NAME]! I'm so sorry to hear about the strong …" at bounding box center [692, 510] width 556 height 56
click at [646, 509] on textarea "It's so nice to meet you, [PERSON_NAME]! I'm so sorry to hear about the strong …" at bounding box center [692, 510] width 556 height 56
paste textarea "’s so nice to meet you, [PERSON_NAME]! I’m really sorry to hear about the stron…"
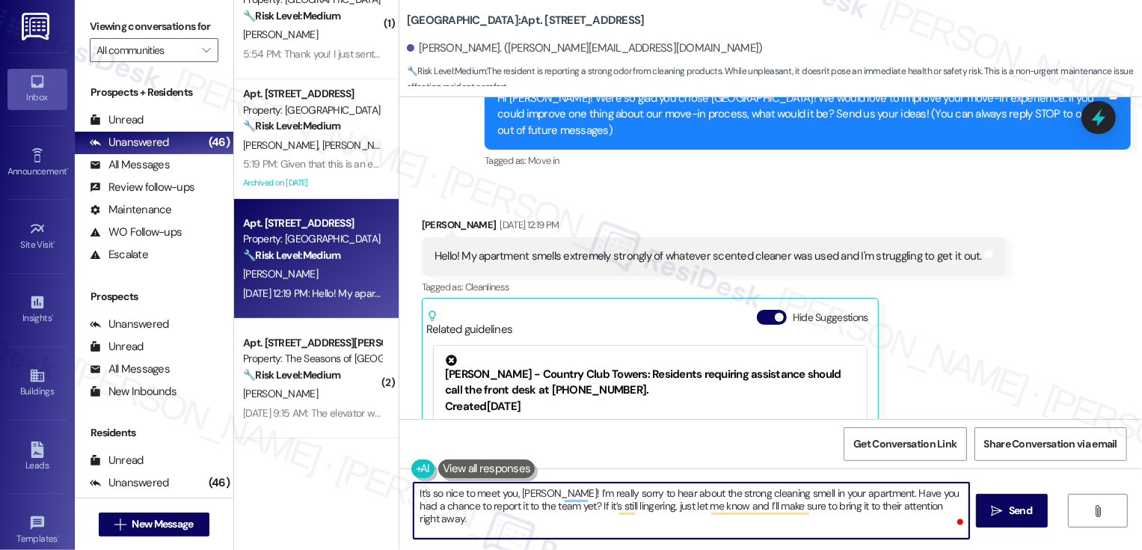
click at [500, 527] on textarea "It’s so nice to meet you, [PERSON_NAME]! I’m really sorry to hear about the str…" at bounding box center [692, 510] width 556 height 56
click at [564, 523] on textarea "It’s so nice to meet you, [PERSON_NAME]! I’m really sorry to hear about the str…" at bounding box center [692, 510] width 556 height 56
click at [908, 507] on textarea "It’s so nice to meet you, [PERSON_NAME]! I’m really sorry to hear about the str…" at bounding box center [692, 510] width 556 height 56
type textarea "It’s so nice to meet you, [PERSON_NAME]! I’m really sorry to hear about the str…"
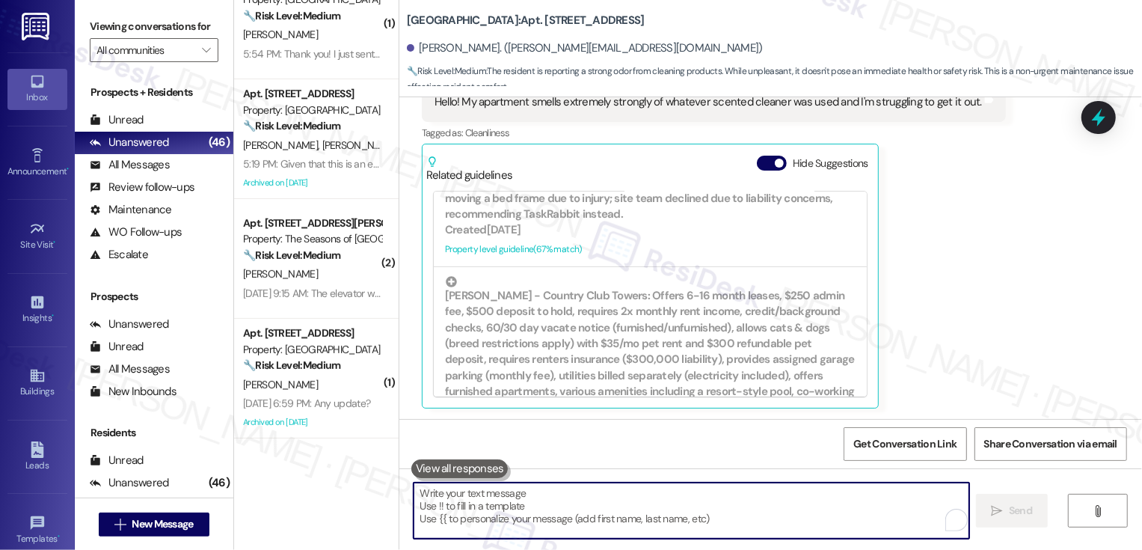
scroll to position [448, 0]
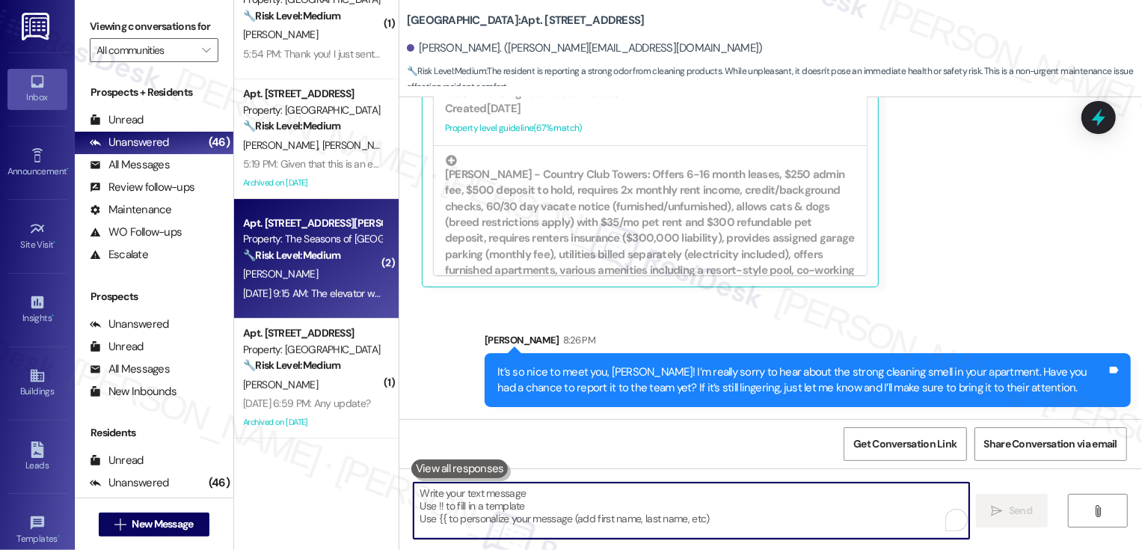
click at [267, 230] on div "Apt. [STREET_ADDRESS][PERSON_NAME]" at bounding box center [312, 223] width 138 height 16
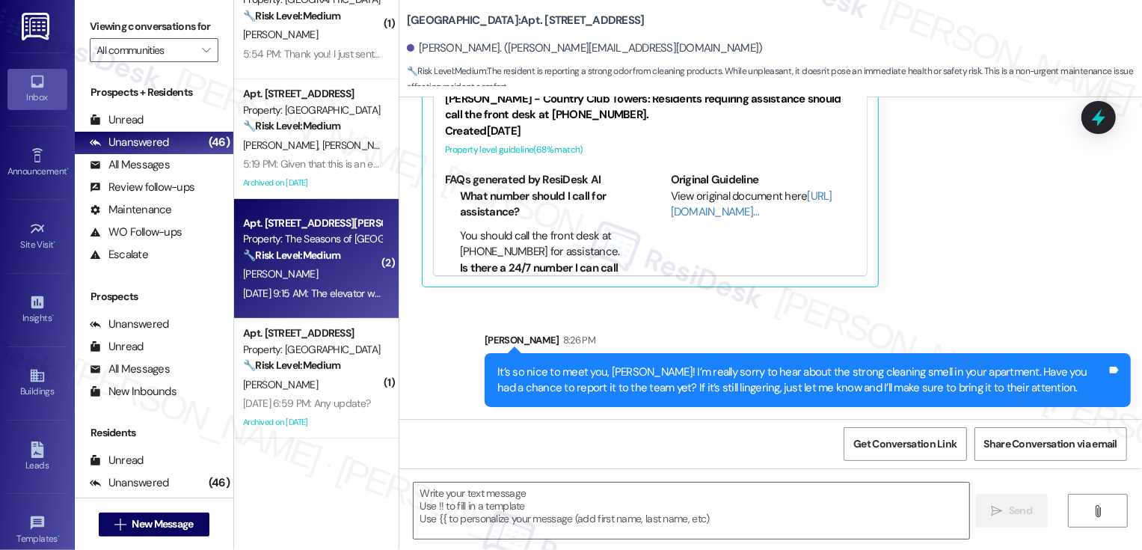
click at [267, 230] on div "Apt. [STREET_ADDRESS][PERSON_NAME]" at bounding box center [312, 223] width 138 height 16
type textarea "Fetching suggested responses. Please feel free to read through the conversation…"
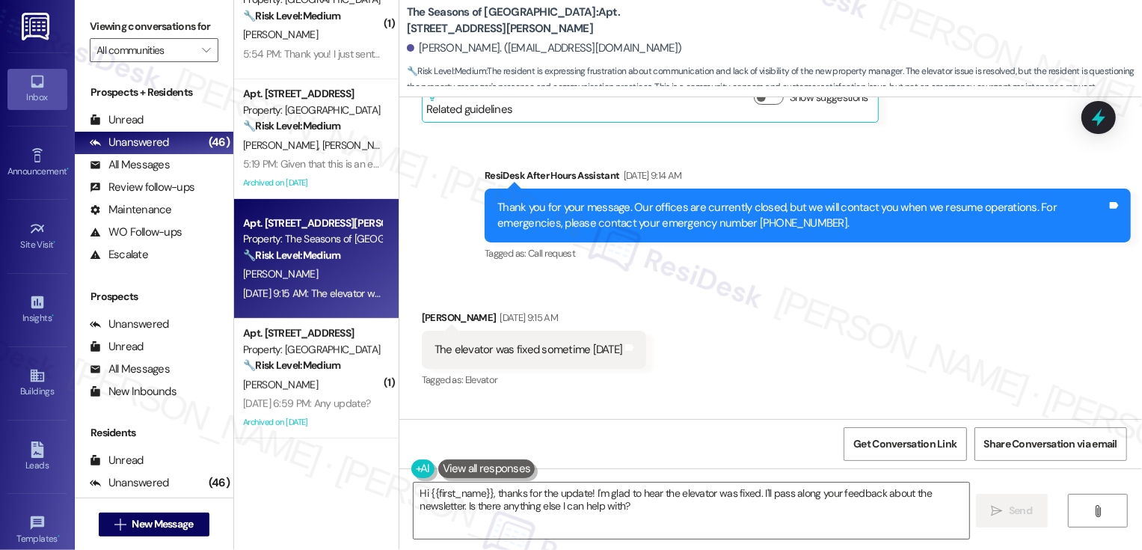
scroll to position [1063, 0]
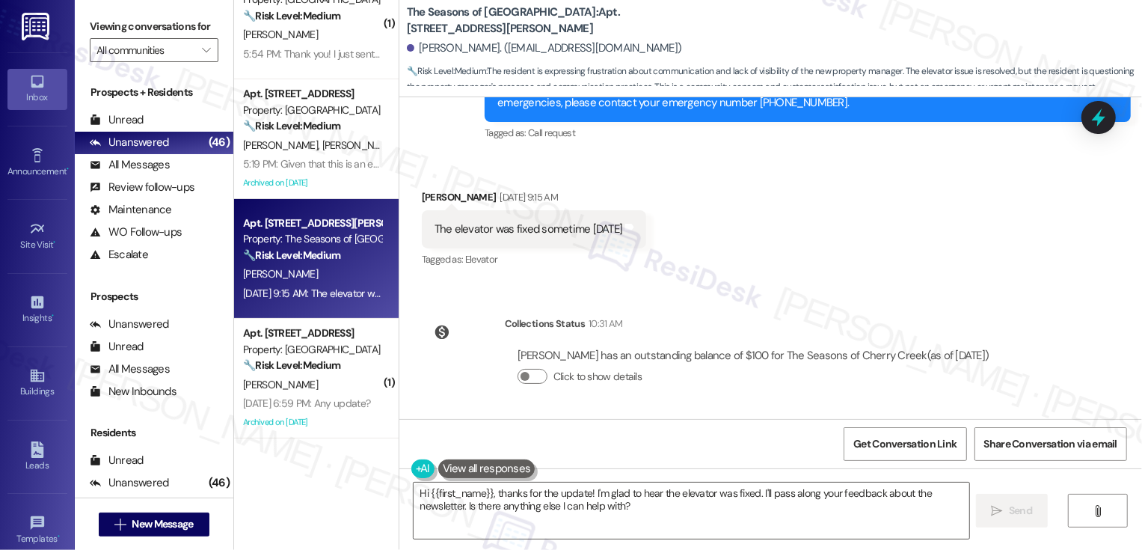
click at [699, 258] on div "Received via SMS [PERSON_NAME] [DATE] 9:15 AM The elevator was fixed sometime […" at bounding box center [770, 219] width 743 height 126
click at [518, 500] on textarea "Hi {{first_name}}, thanks for the update! I'm glad to hear the elevator was fix…" at bounding box center [692, 510] width 556 height 56
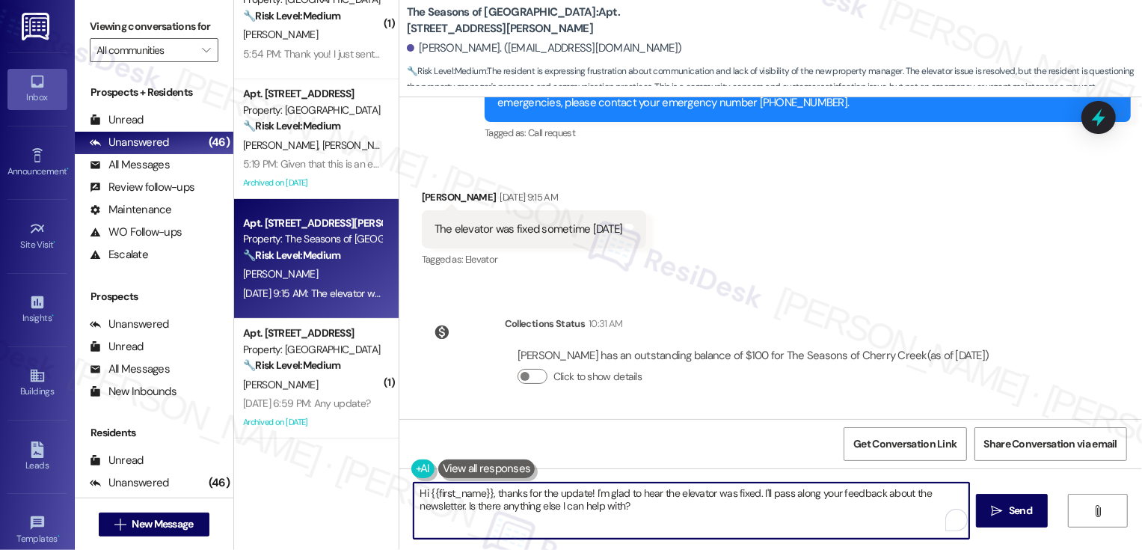
click at [586, 508] on textarea "Hi {{first_name}}, thanks for the update! I'm glad to hear the elevator was fix…" at bounding box center [692, 510] width 556 height 56
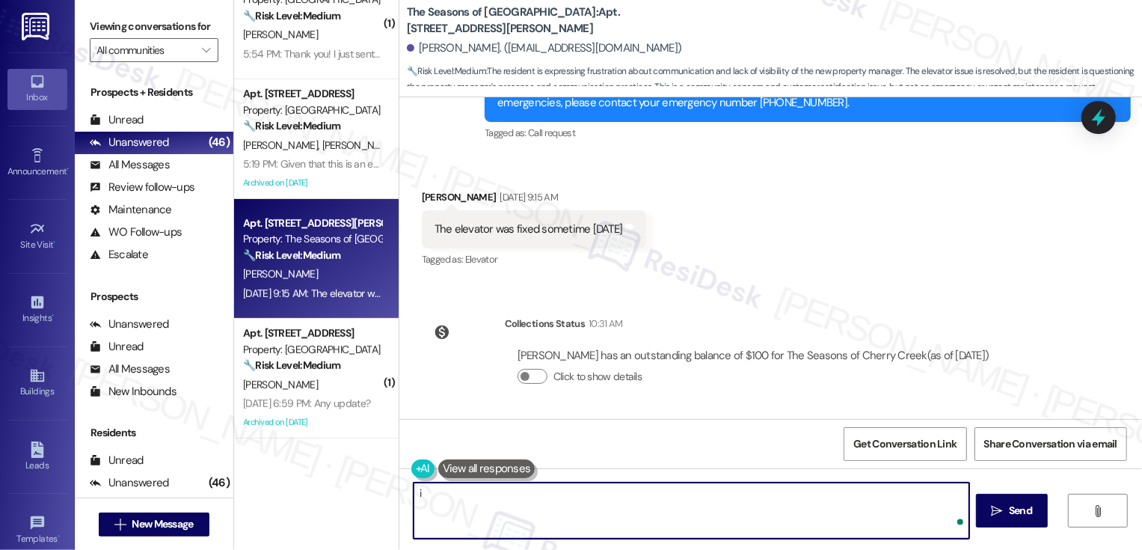
type textarea "i"
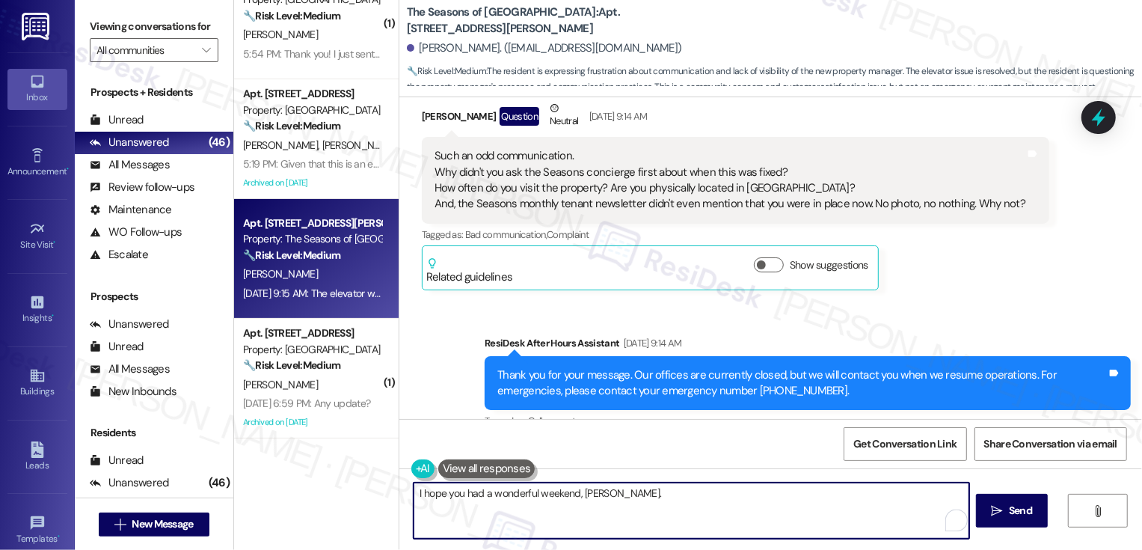
scroll to position [764, 0]
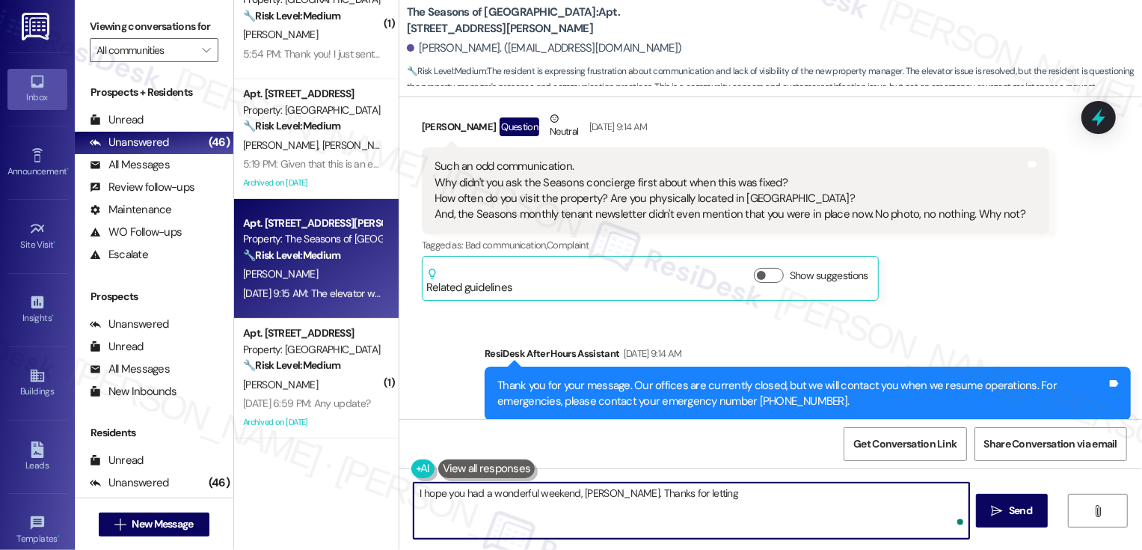
type textarea "I hope you had a wonderful weekend, [PERSON_NAME]. Thanks for letting"
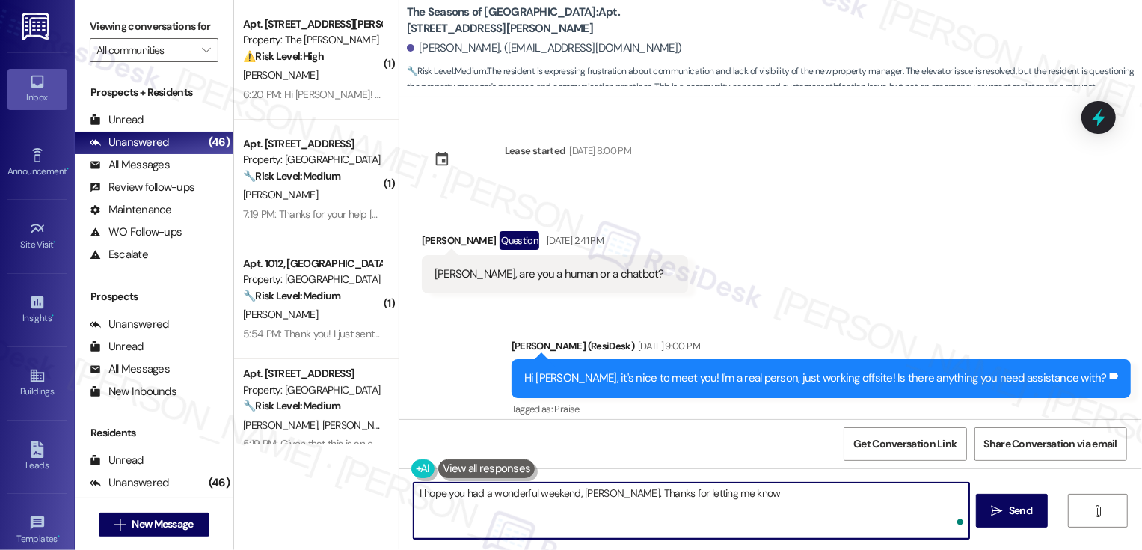
scroll to position [764, 0]
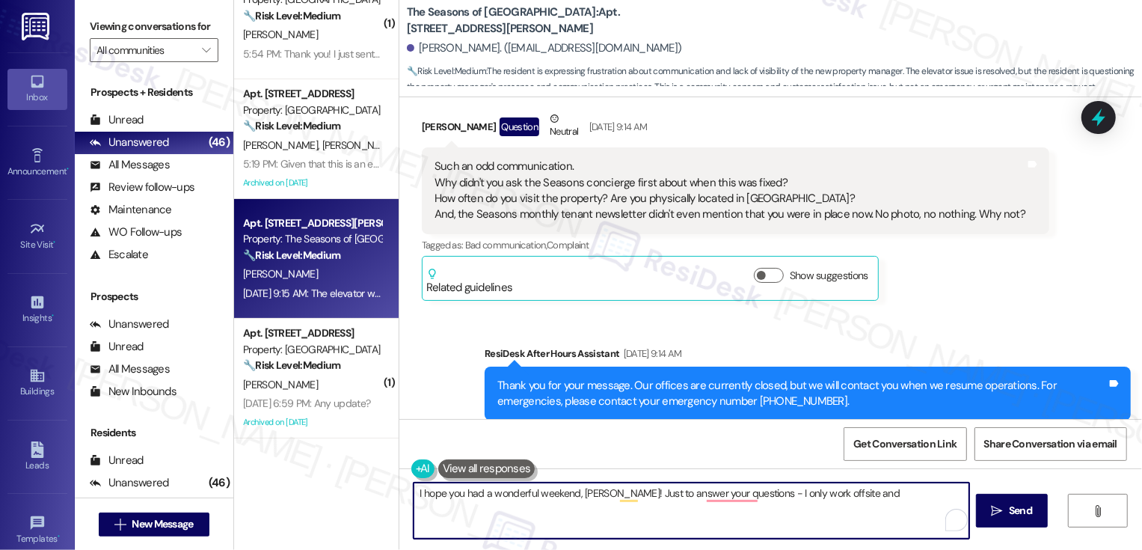
click at [732, 496] on textarea "I hope you had a wonderful weekend, [PERSON_NAME]! Just to answer your question…" at bounding box center [692, 510] width 556 height 56
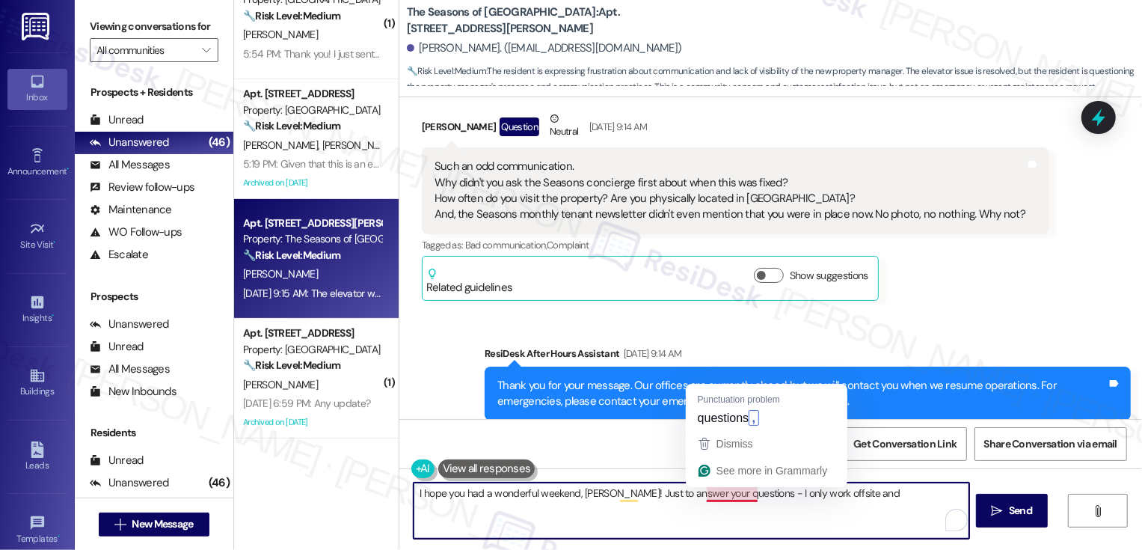
click at [732, 496] on textarea "I hope you had a wonderful weekend, [PERSON_NAME]! Just to answer your question…" at bounding box center [692, 510] width 556 height 56
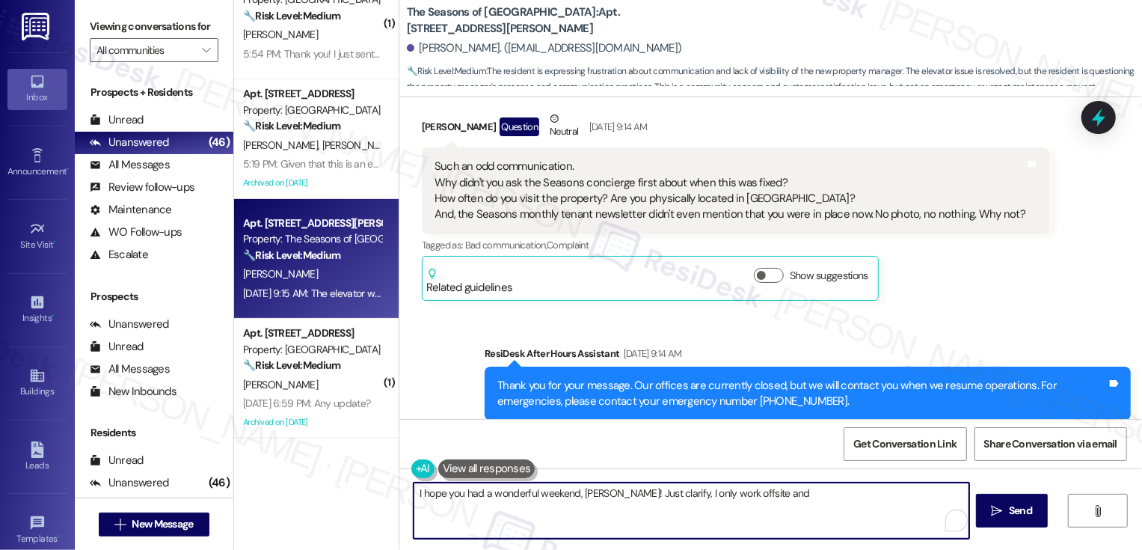
click at [678, 494] on textarea "I hope you had a wonderful weekend, [PERSON_NAME]! Just clarify, I only work of…" at bounding box center [692, 510] width 556 height 56
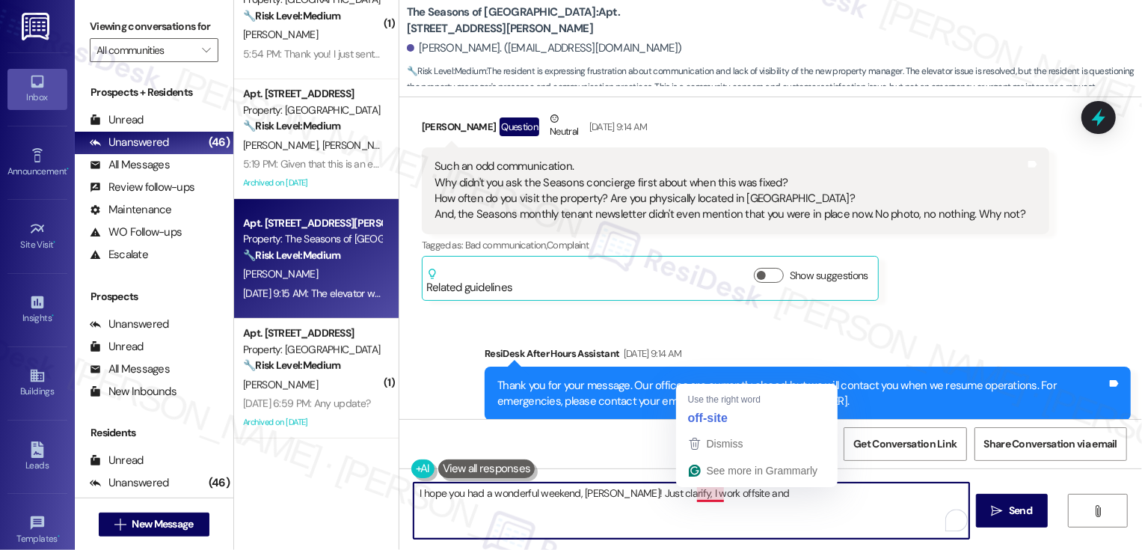
click at [747, 494] on textarea "I hope you had a wonderful weekend, [PERSON_NAME]! Just clarify, I work offsite…" at bounding box center [692, 510] width 556 height 56
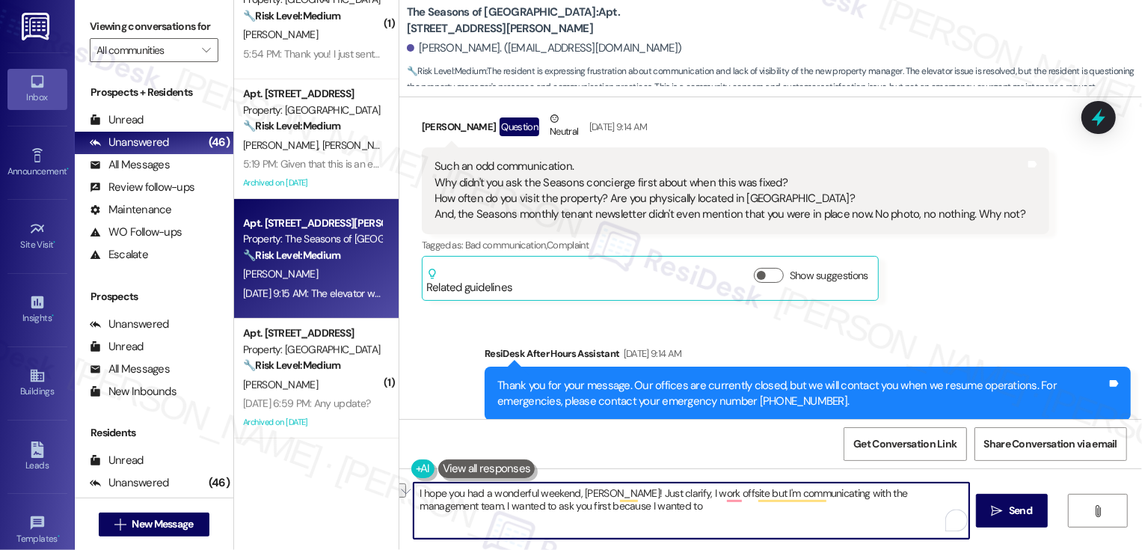
drag, startPoint x: 413, startPoint y: 503, endPoint x: 487, endPoint y: 505, distance: 74.1
click at [487, 504] on textarea "I hope you had a wonderful weekend, Edward! Just clarify, I work offsite but I'…" at bounding box center [692, 510] width 556 height 56
click at [596, 506] on textarea "I hope you had a wonderful weekend, Edward! Just clarify, I work offsite but I'…" at bounding box center [692, 510] width 556 height 56
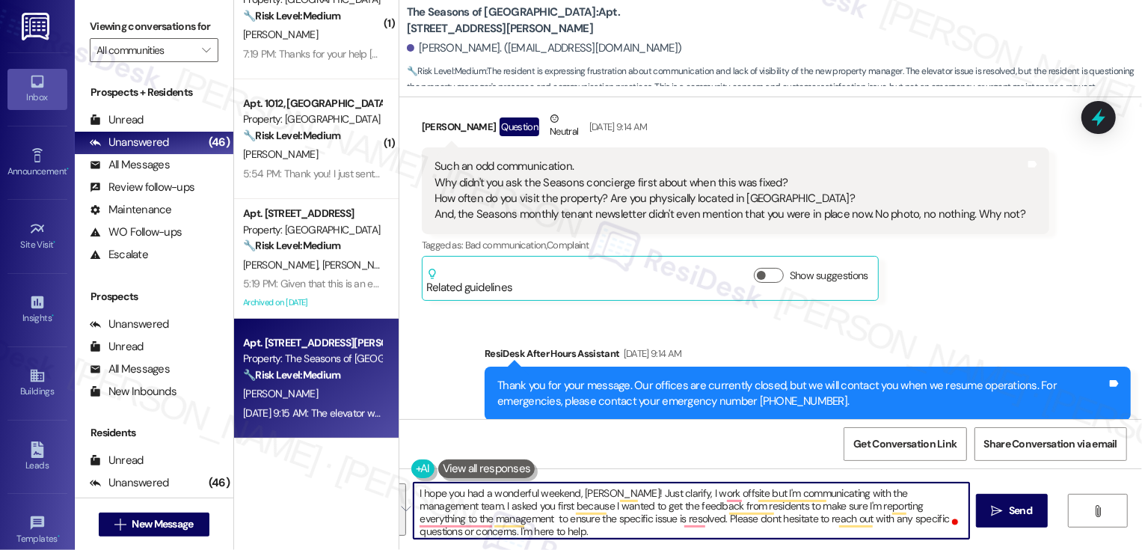
paste textarea "I work offsite but stay in close contact with the management team. I wanted to …"
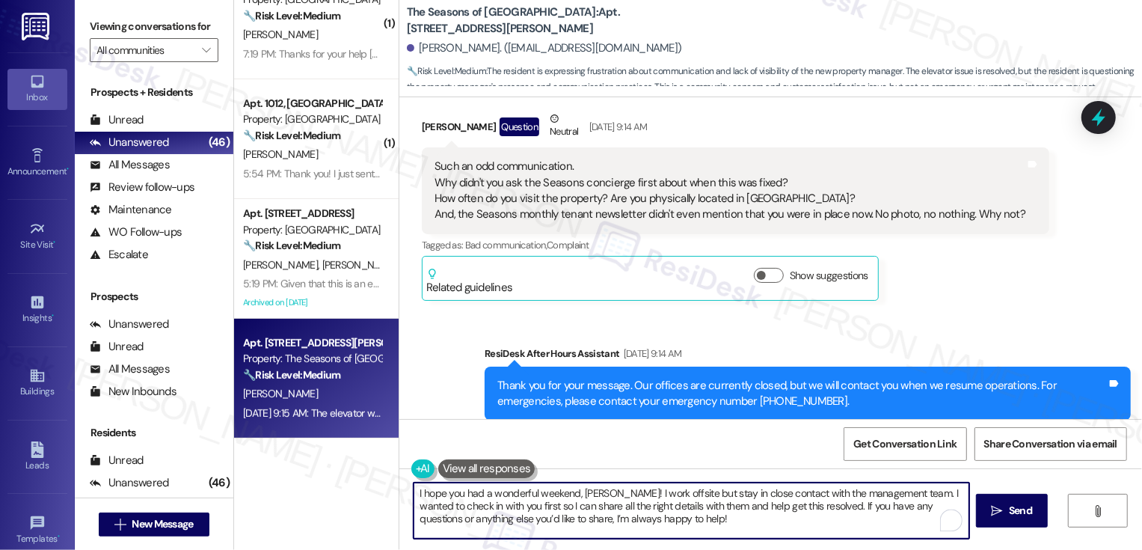
scroll to position [0, 0]
click at [898, 494] on textarea "I hope you had a wonderful weekend, Edward! I work offsite but stay in close co…" at bounding box center [692, 510] width 556 height 56
click at [807, 515] on textarea "I hope you had a wonderful weekend, Edward! I work offsite but stay in close co…" at bounding box center [692, 510] width 556 height 56
click at [635, 521] on textarea "I hope you had a wonderful weekend, Edward! I work offsite but stay in close co…" at bounding box center [692, 510] width 556 height 56
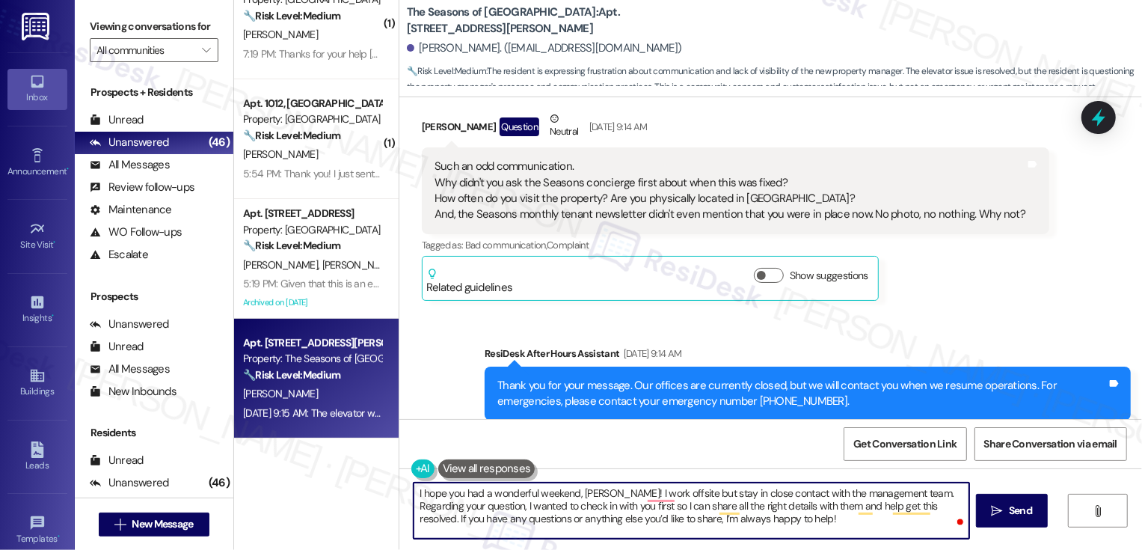
click at [924, 506] on textarea "I hope you had a wonderful weekend, Edward! I work offsite but stay in close co…" at bounding box center [692, 510] width 556 height 56
click at [782, 518] on textarea "I hope you had a wonderful weekend, Edward! I work offsite but stay in close co…" at bounding box center [692, 510] width 556 height 56
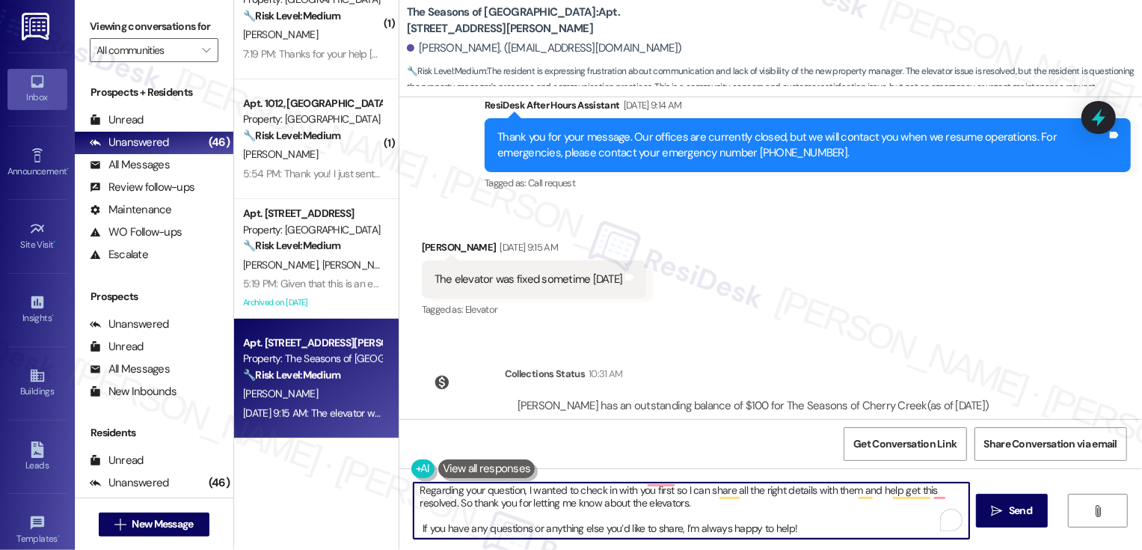
scroll to position [1063, 0]
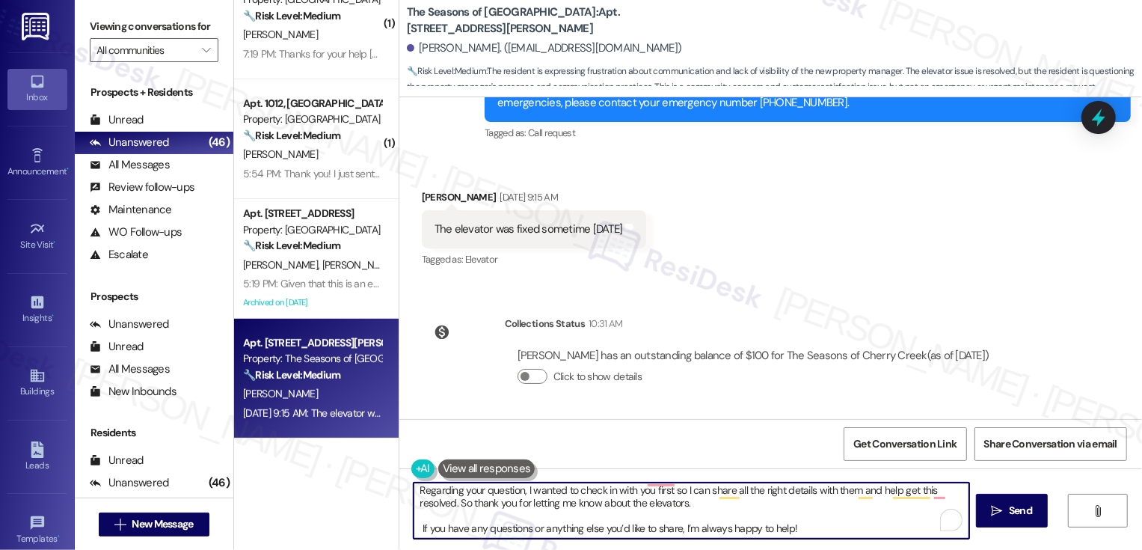
click at [804, 531] on textarea "I hope you had a wonderful weekend, Edward! I work offsite but stay in close co…" at bounding box center [692, 510] width 556 height 56
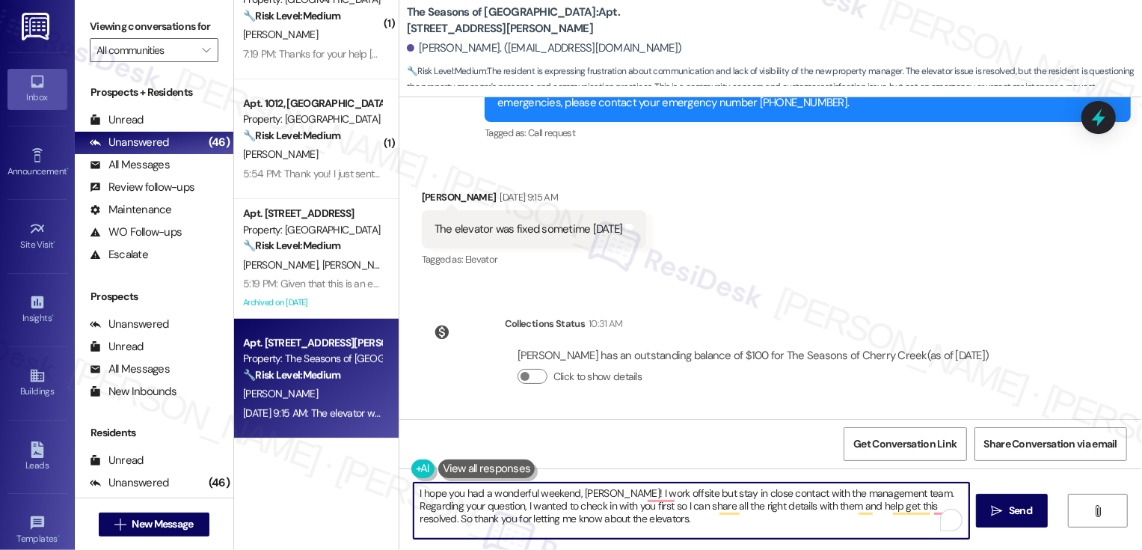
scroll to position [0, 0]
type textarea "I hope you had a wonderful weekend, Edward! I work offsite but stay in close co…"
click at [1004, 512] on span " Send" at bounding box center [1012, 511] width 47 height 16
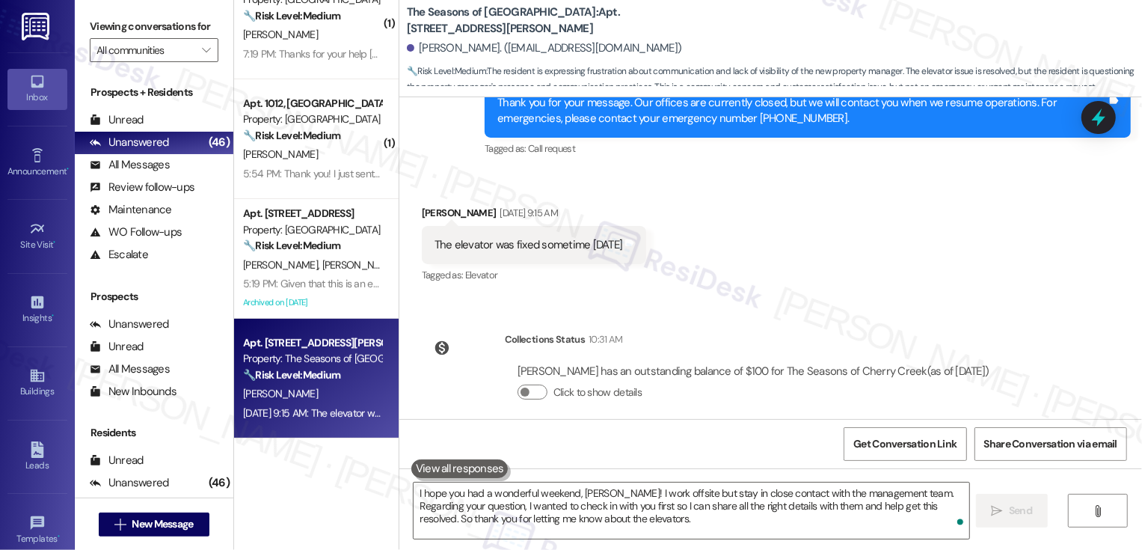
scroll to position [1231, 0]
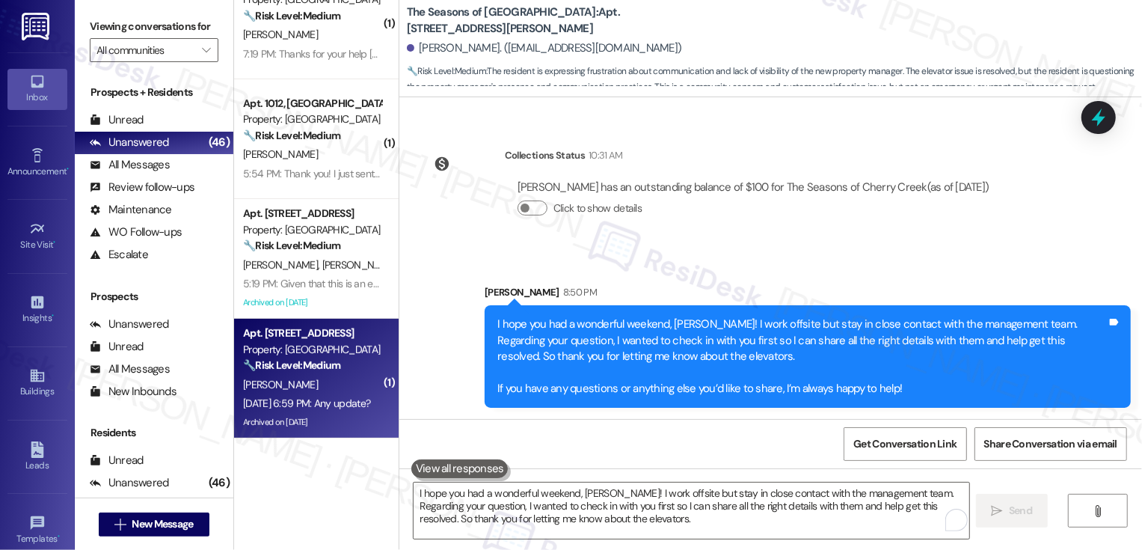
click at [316, 358] on div "🔧 Risk Level: Medium The message 'Any update?' is vague but implies a previous …" at bounding box center [312, 366] width 138 height 16
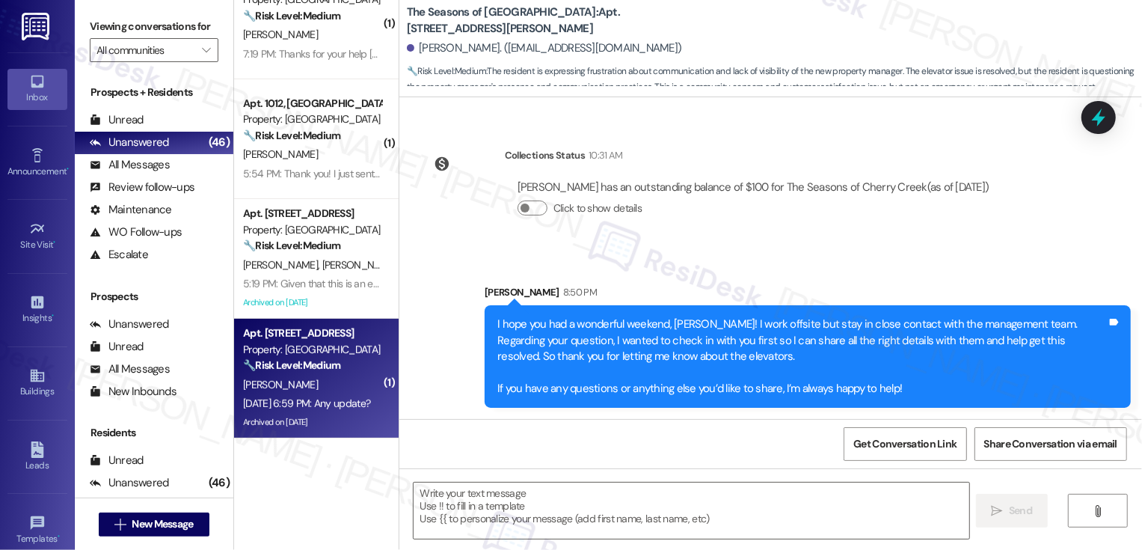
click at [316, 358] on div "🔧 Risk Level: Medium The message 'Any update?' is vague but implies a previous …" at bounding box center [312, 366] width 138 height 16
type textarea "Fetching suggested responses. Please feel free to read through the conversation…"
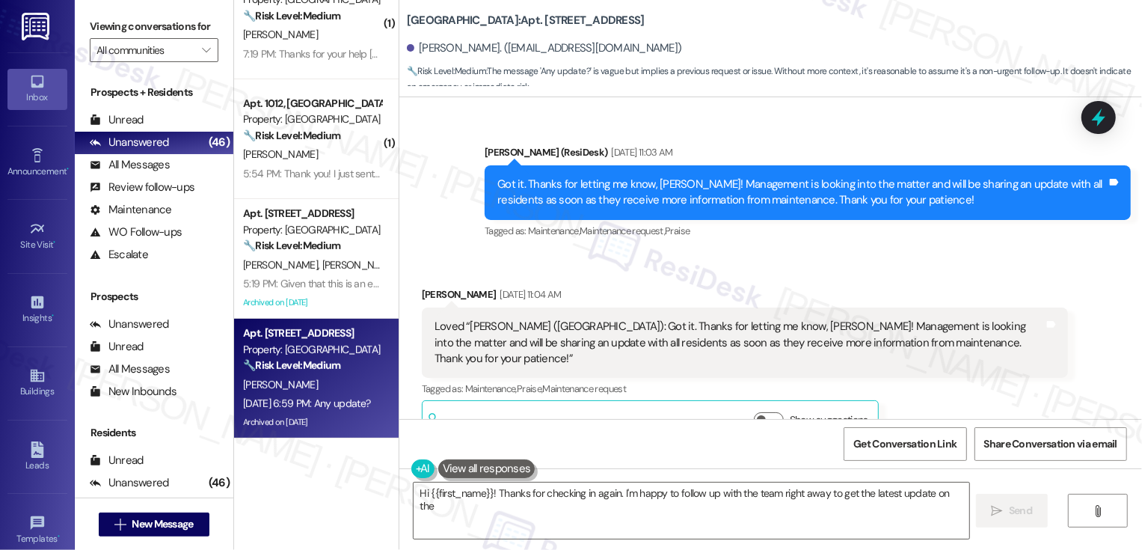
scroll to position [1068, 0]
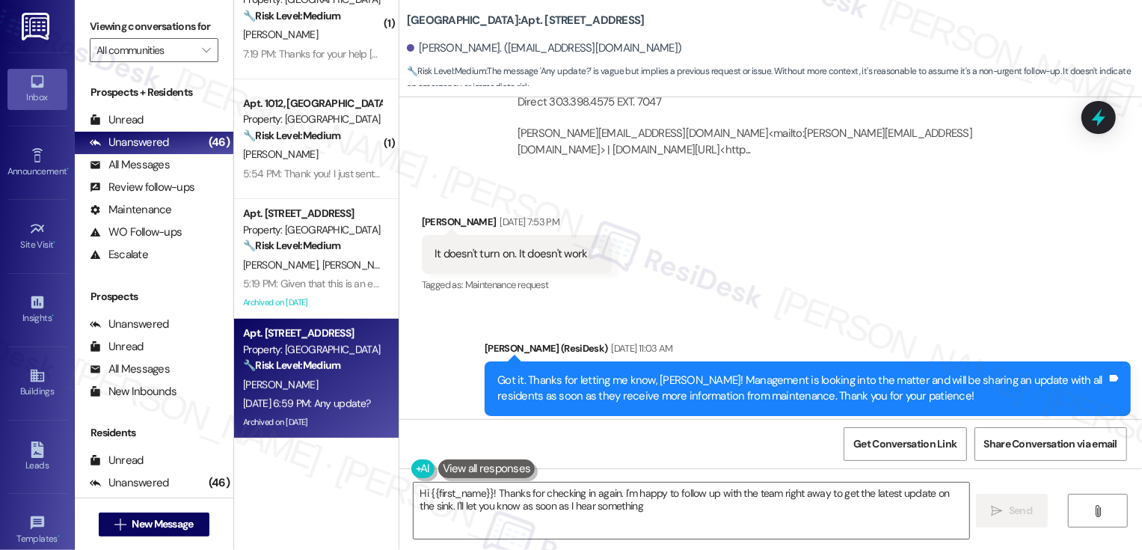
type textarea "Hi {{first_name}}! Thanks for checking in again. I'm happy to follow up with th…"
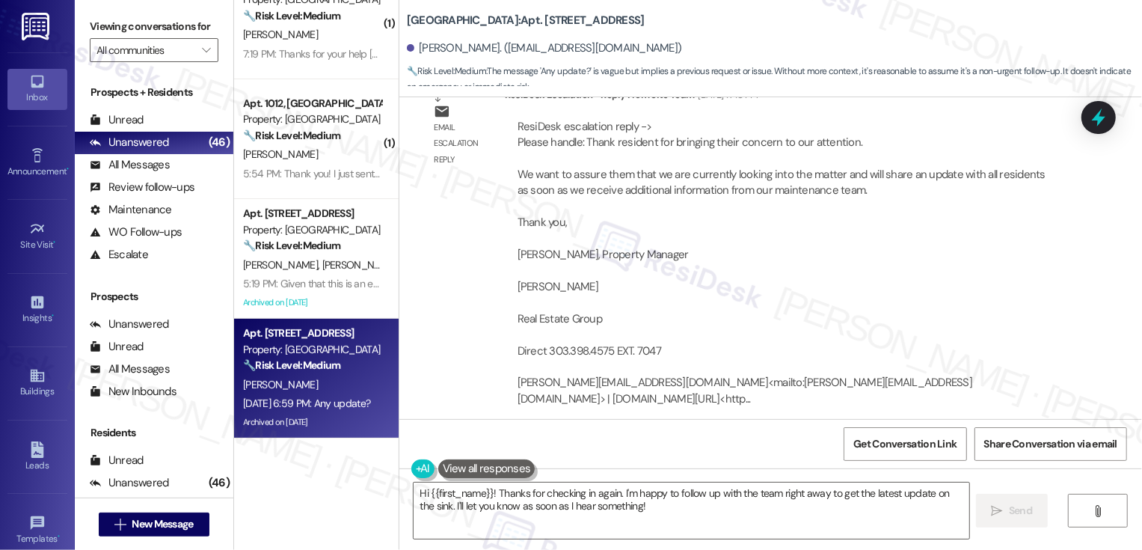
scroll to position [803, 0]
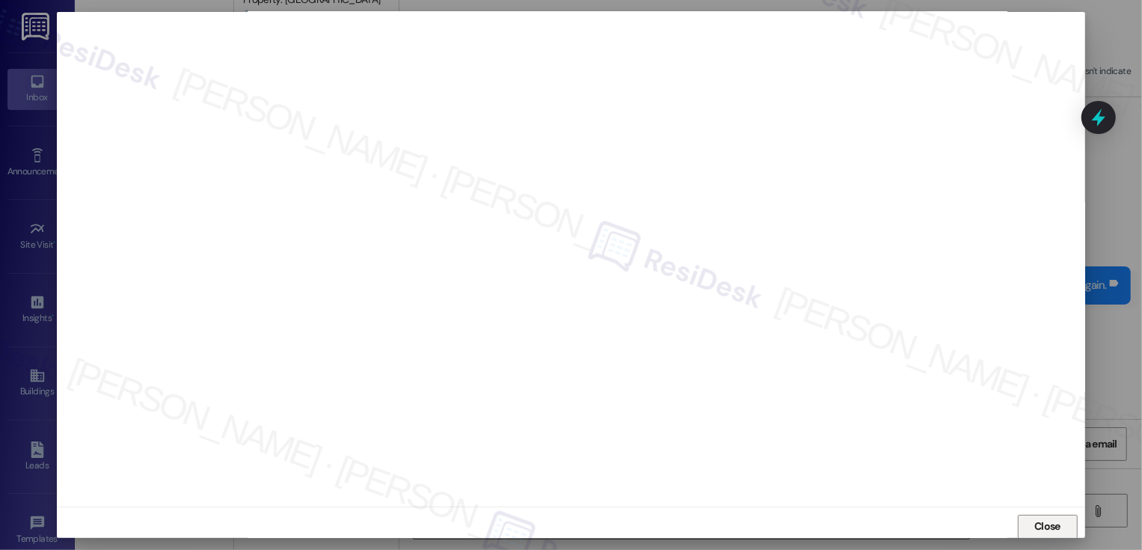
click at [1040, 517] on span "Close" at bounding box center [1047, 526] width 32 height 22
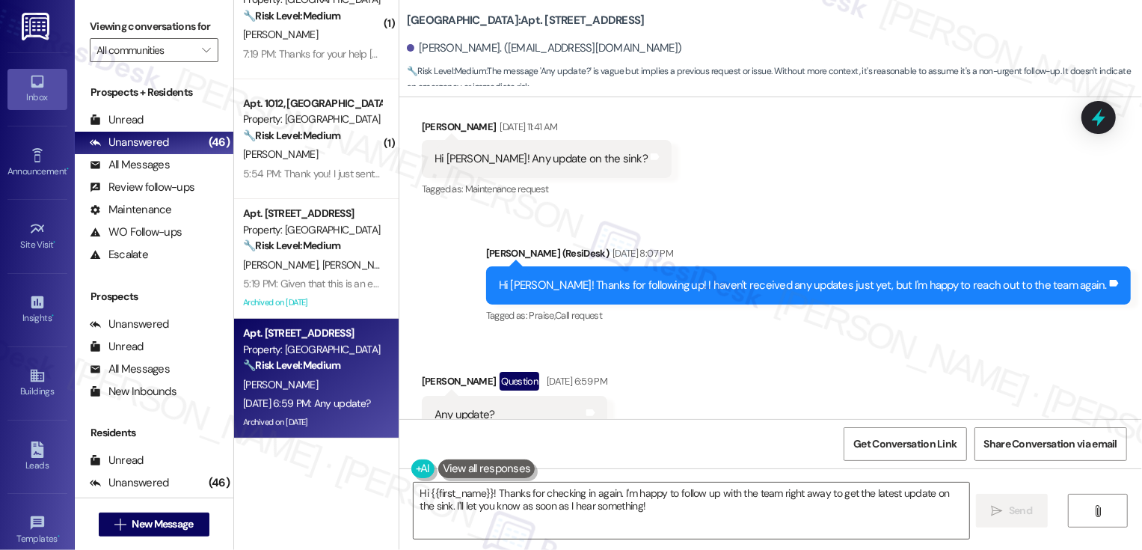
scroll to position [1732, 0]
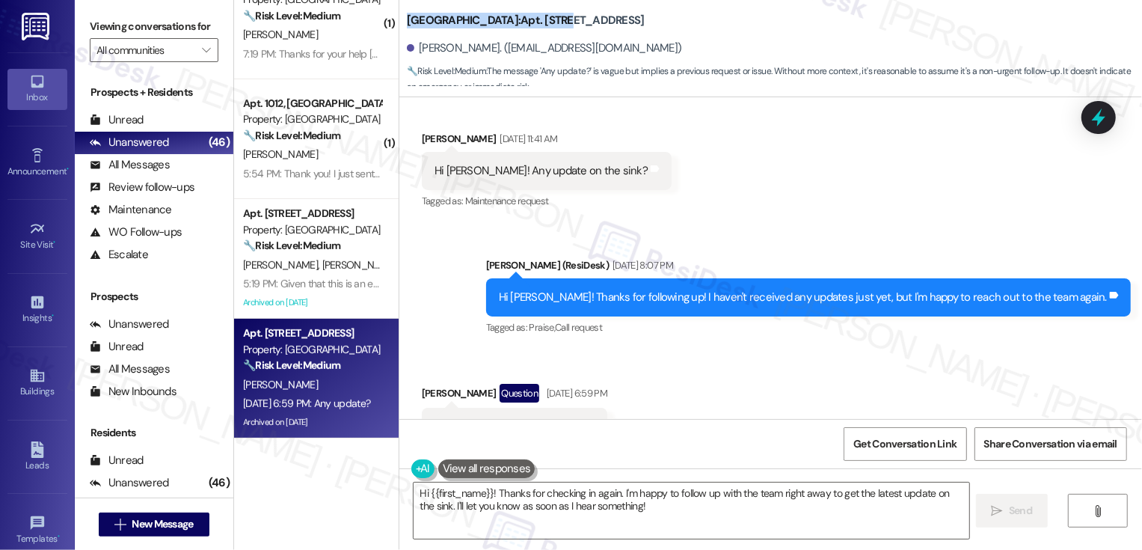
drag, startPoint x: 397, startPoint y: 19, endPoint x: 558, endPoint y: 27, distance: 161.0
click at [558, 27] on b "Country Club Towers: Apt. E2401, 1101 East Bayaud Avenue" at bounding box center [526, 21] width 238 height 16
copy b "Country Club Towers: Apt. E2401"
click at [764, 401] on div "Received via SMS Christina Schaefer Question Aug 07, 2025 at 6:59 PM Any update…" at bounding box center [770, 414] width 743 height 129
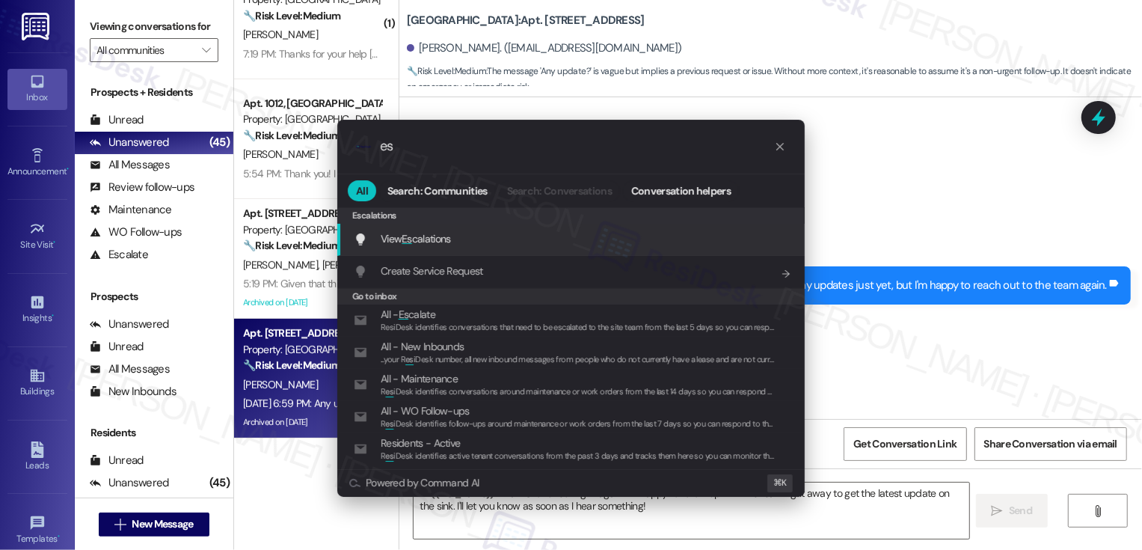
type input "e"
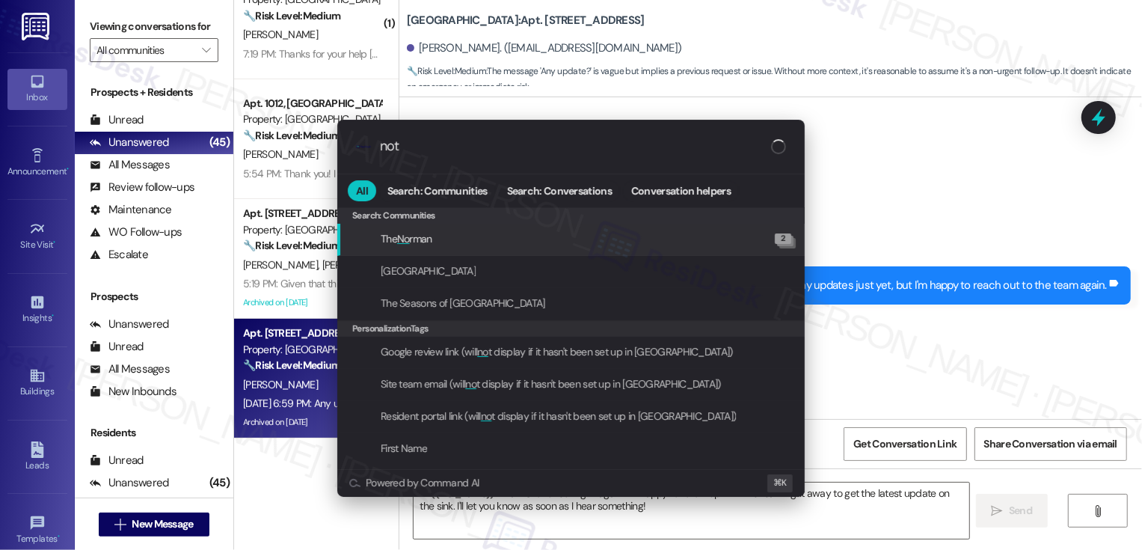
type input "note"
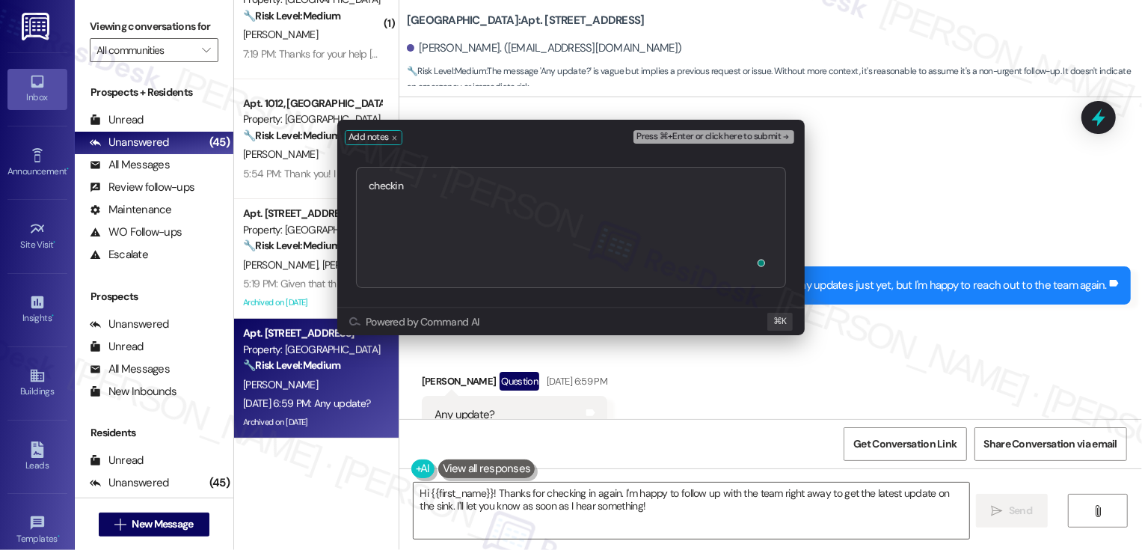
type textarea "checking"
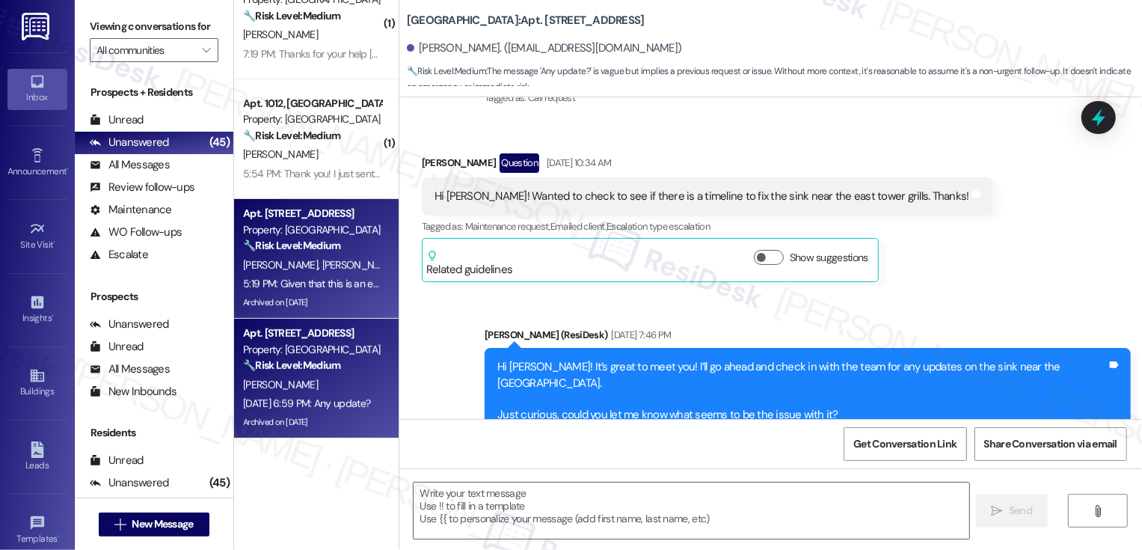
scroll to position [316, 0]
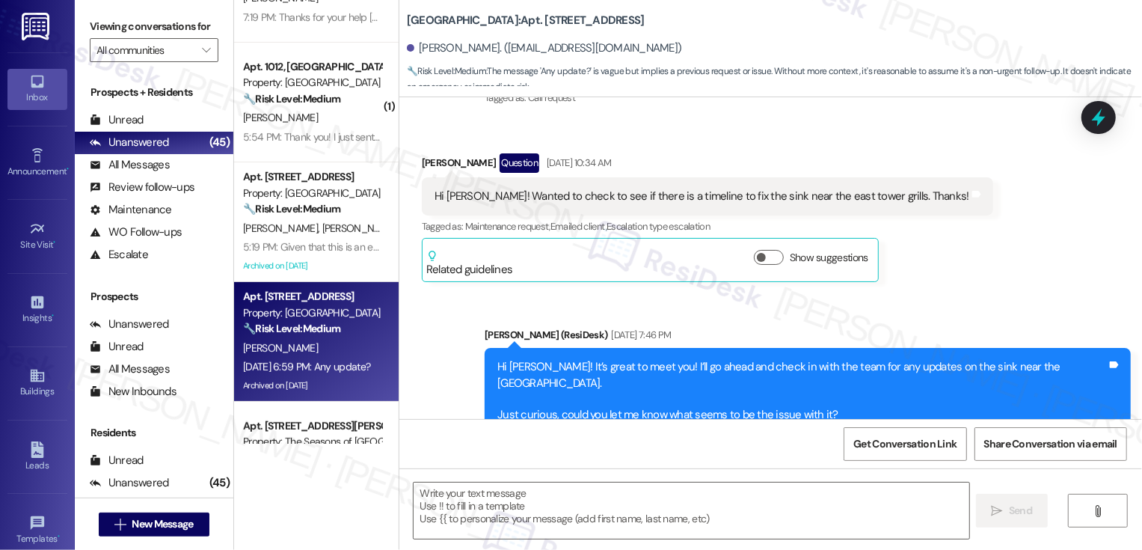
type textarea "Fetching suggested responses. Please feel free to read through the conversation…"
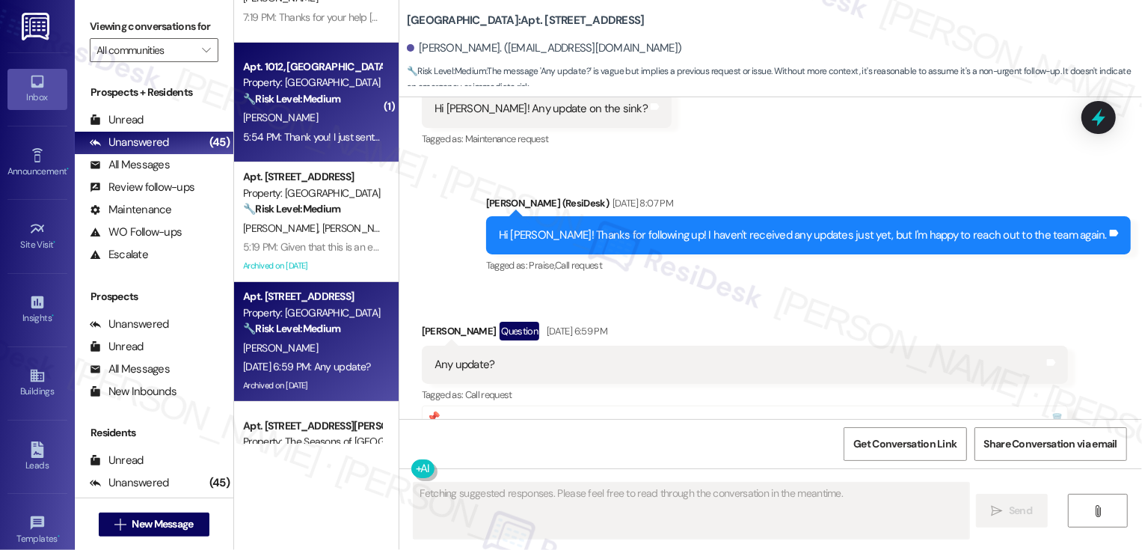
scroll to position [1870, 0]
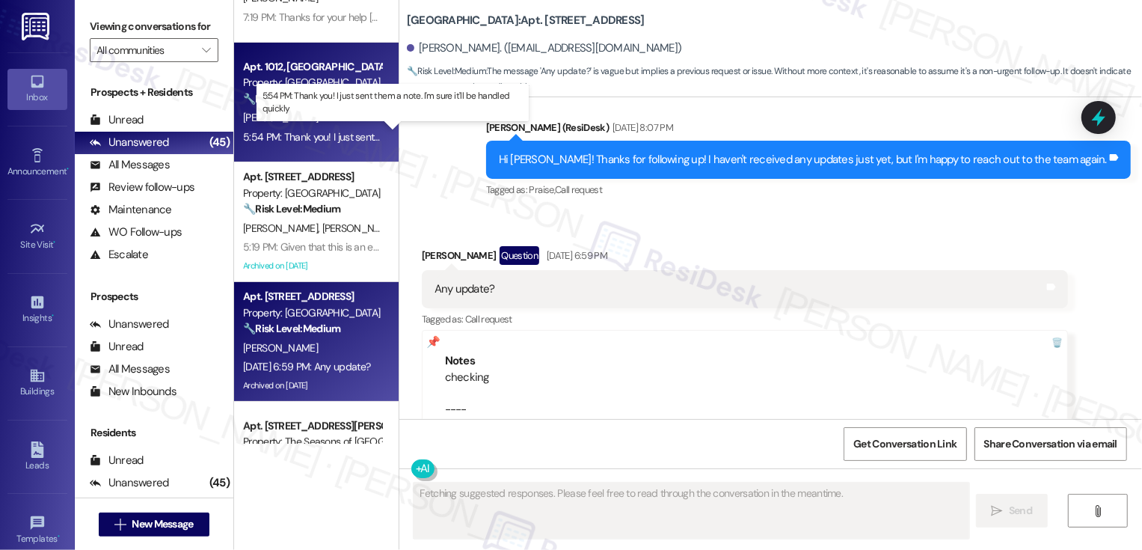
click at [328, 135] on div "5:54 PM: Thank you! I just sent them a note. I'm sure it'll be handled quickly …" at bounding box center [403, 136] width 320 height 13
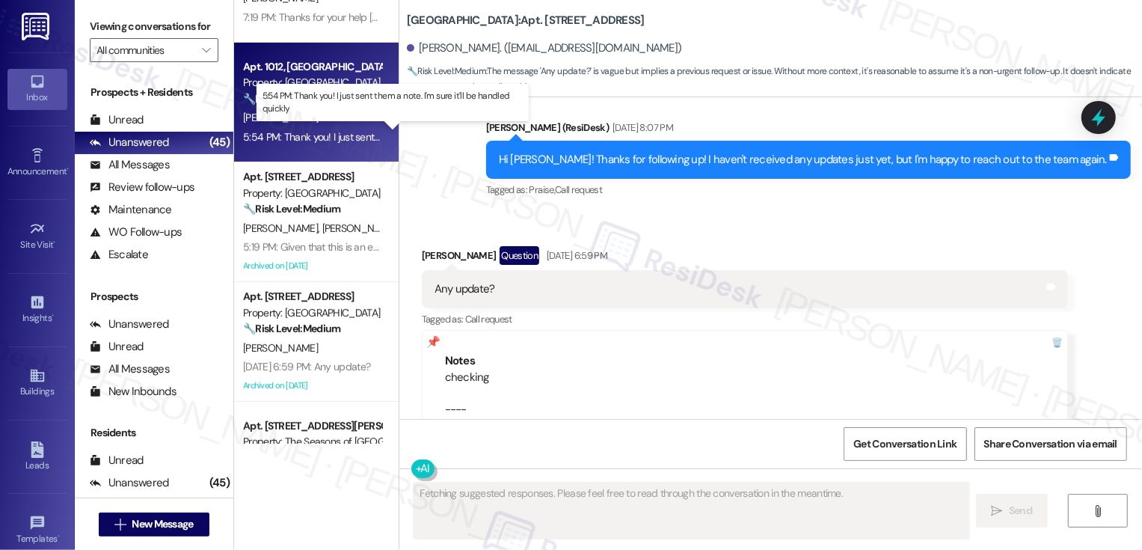
click at [328, 135] on div "5:54 PM: Thank you! I just sent them a note. I'm sure it'll be handled quickly …" at bounding box center [403, 136] width 320 height 13
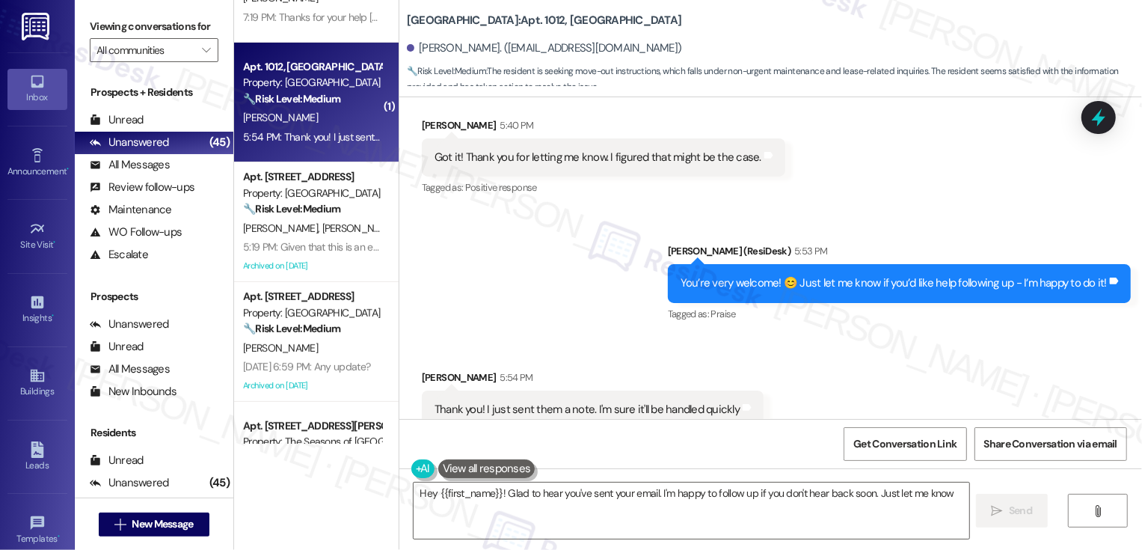
type textarea "Hey {{first_name}}! Glad to hear you've sent your email. I'm happy to follow up…"
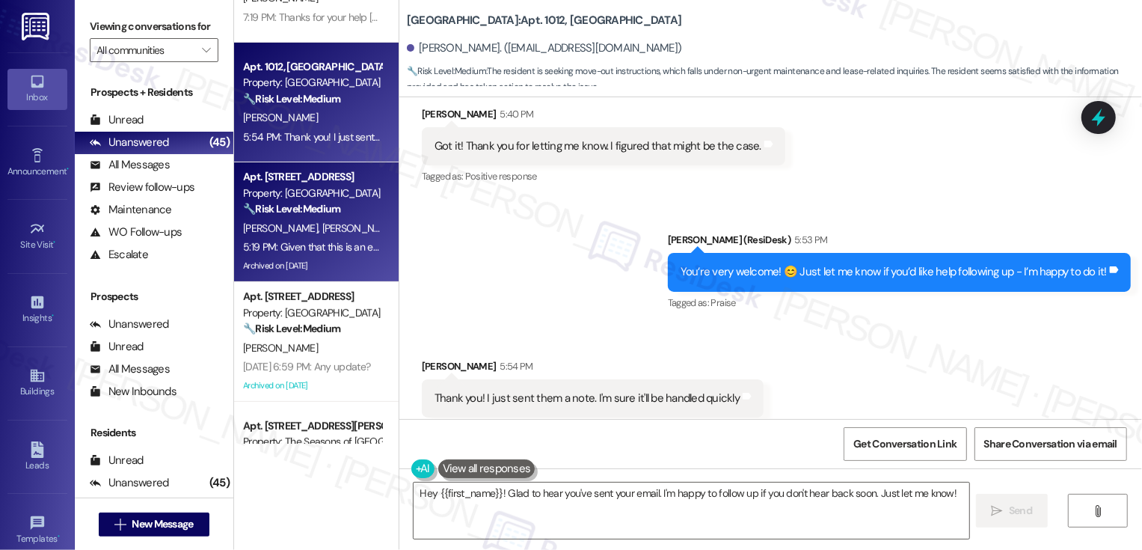
scroll to position [425, 0]
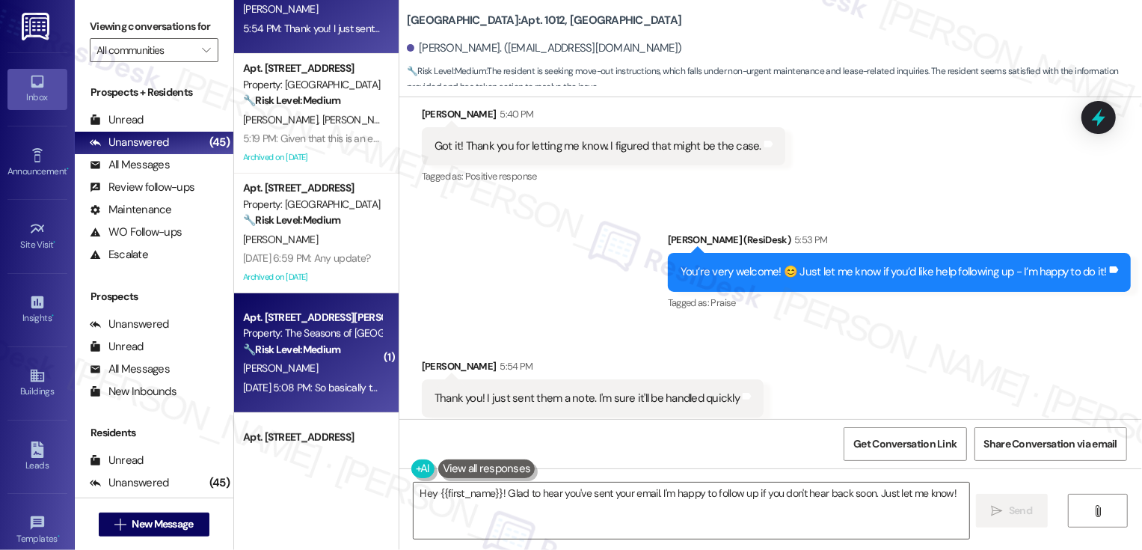
click at [294, 324] on div "Apt. [STREET_ADDRESS][PERSON_NAME]" at bounding box center [312, 318] width 138 height 16
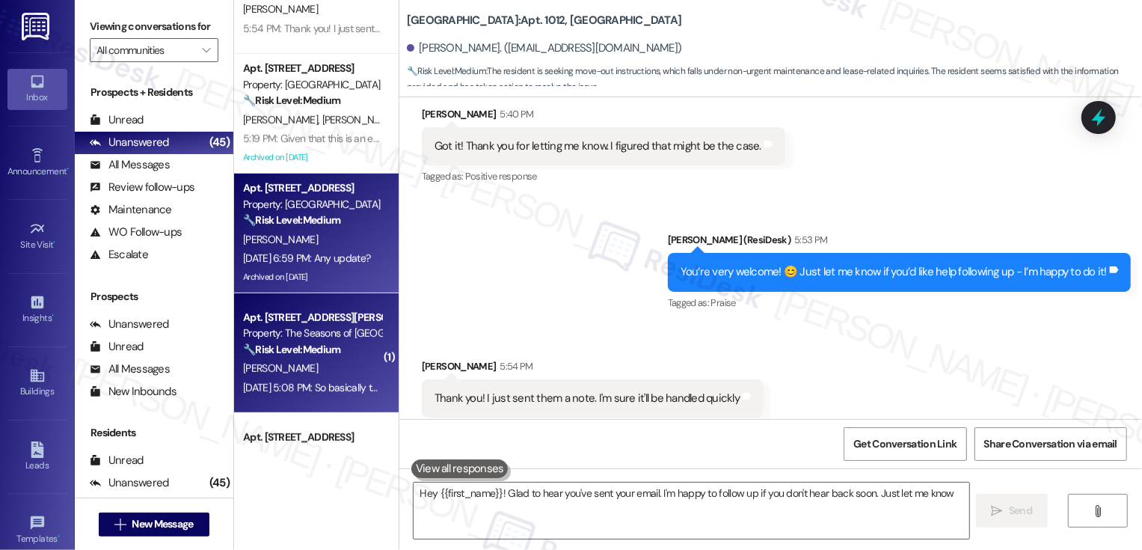
type textarea "Hey {{first_name}}! Glad to hear you've sent your email. I'm happy to follow up…"
click at [303, 245] on div "[PERSON_NAME]" at bounding box center [312, 239] width 141 height 19
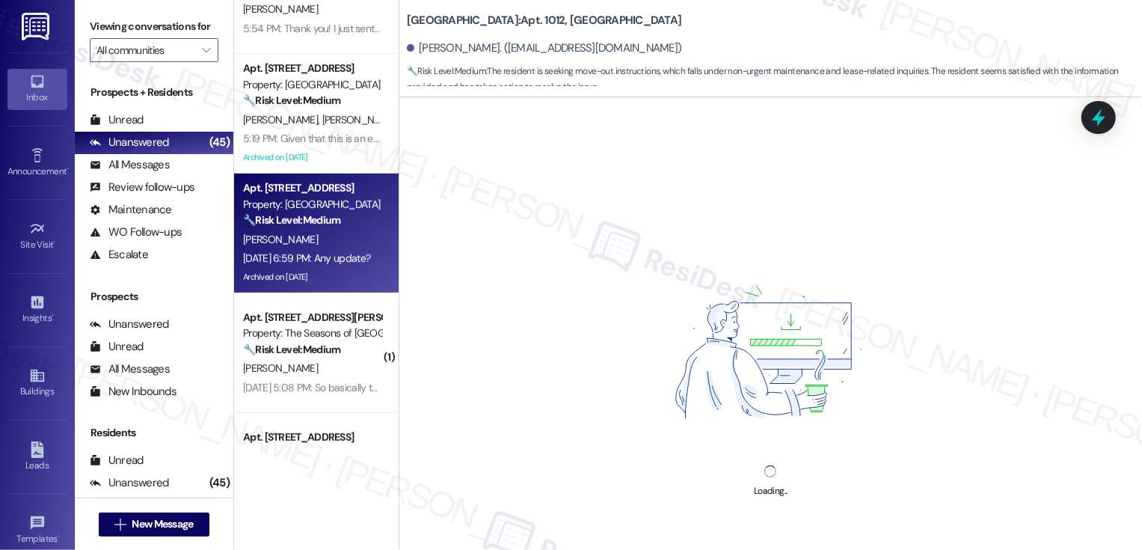
click at [303, 245] on div "[PERSON_NAME]" at bounding box center [312, 239] width 141 height 19
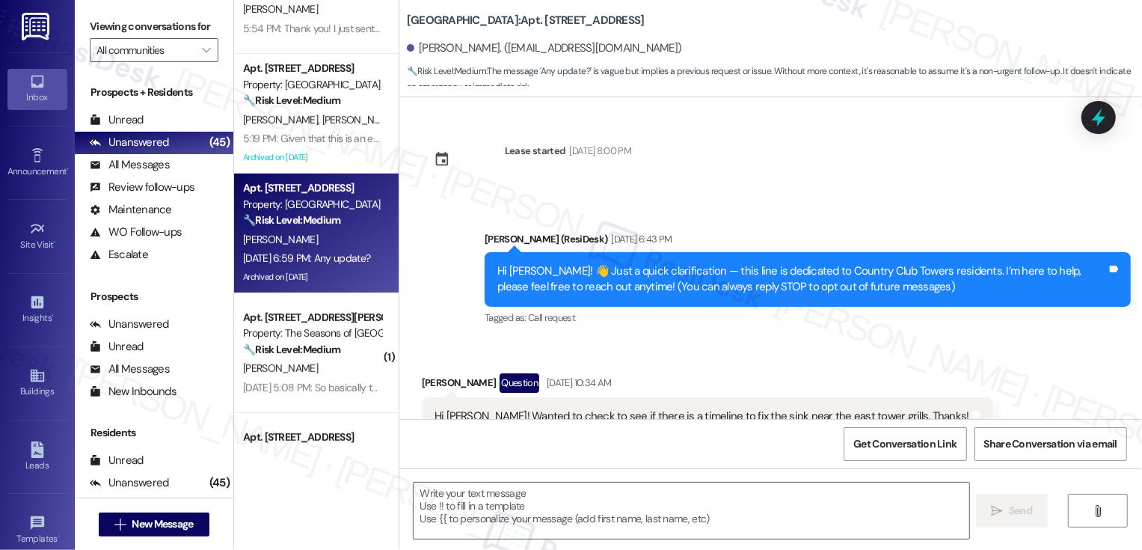
type textarea "Fetching suggested responses. Please feel free to read through the conversation…"
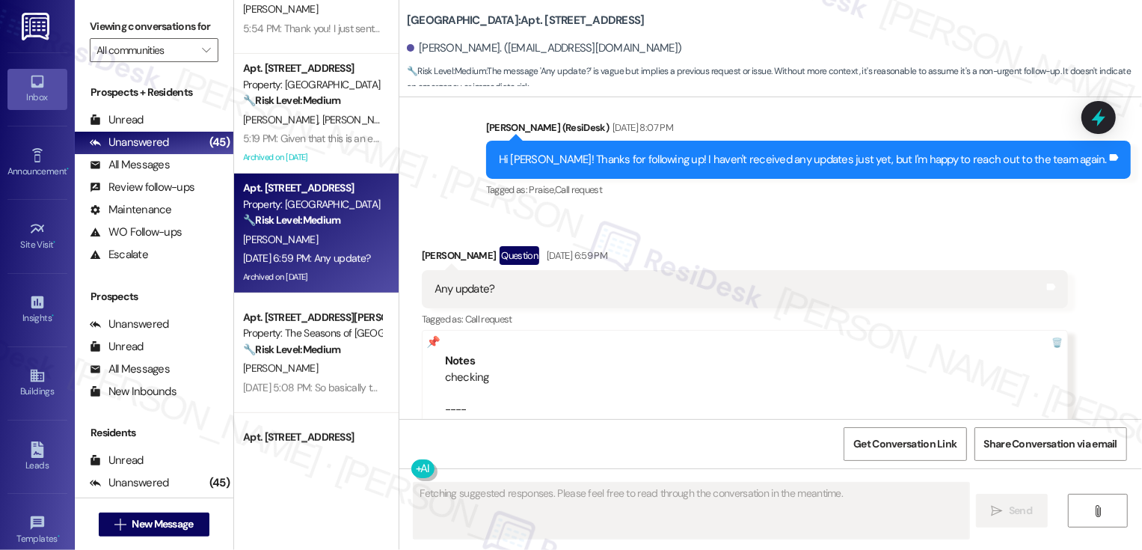
scroll to position [1871, 0]
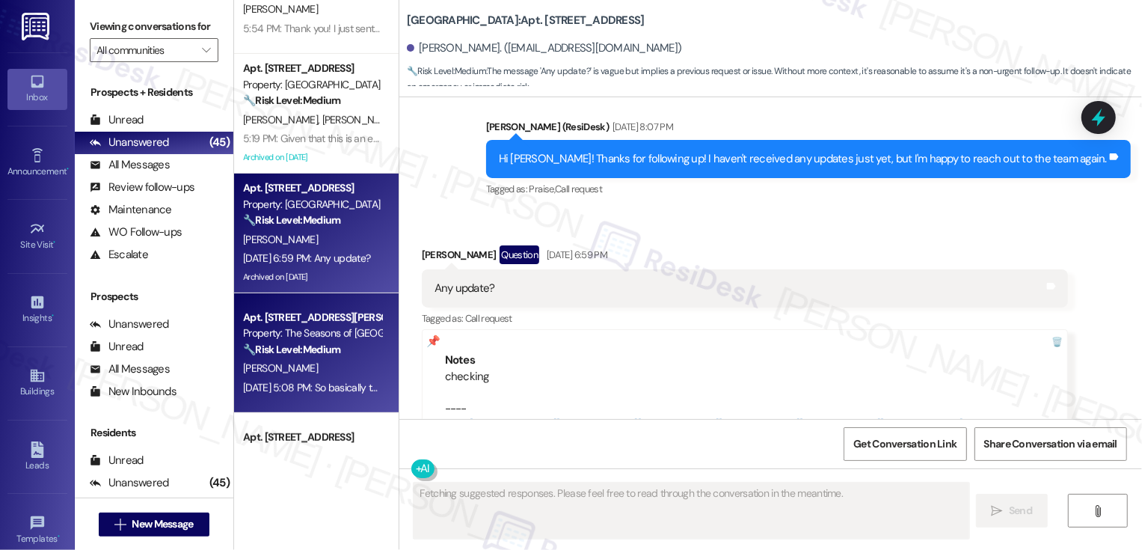
click at [307, 372] on div "[PERSON_NAME]" at bounding box center [312, 368] width 141 height 19
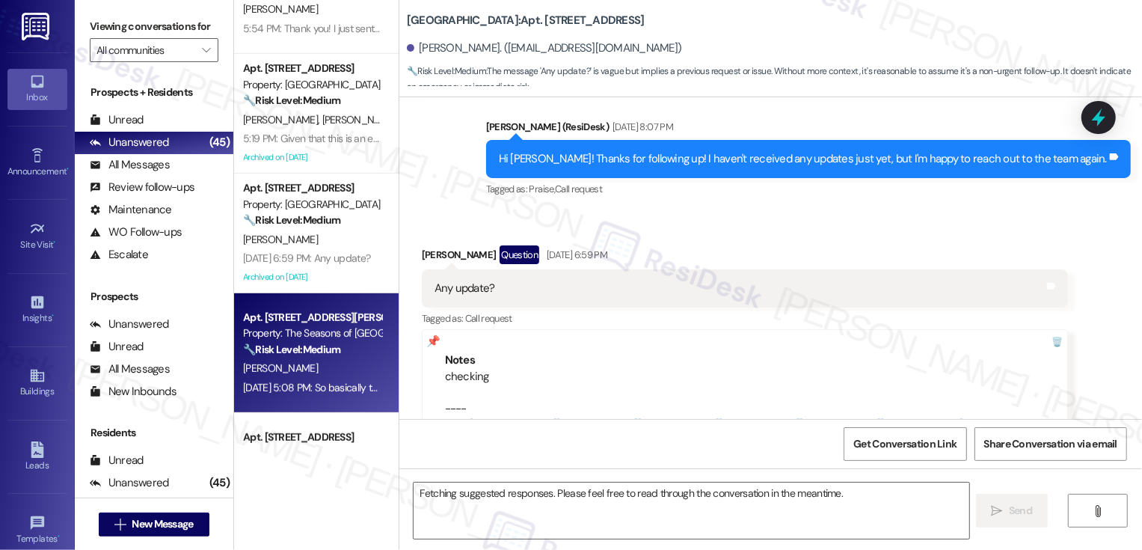
click at [307, 372] on div "[PERSON_NAME]" at bounding box center [312, 368] width 141 height 19
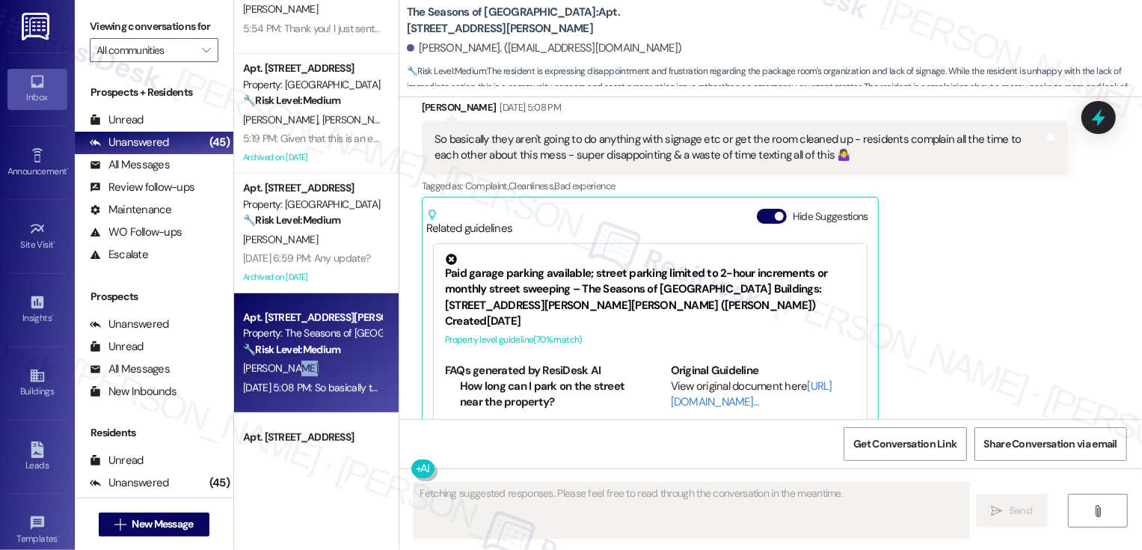
scroll to position [4943, 0]
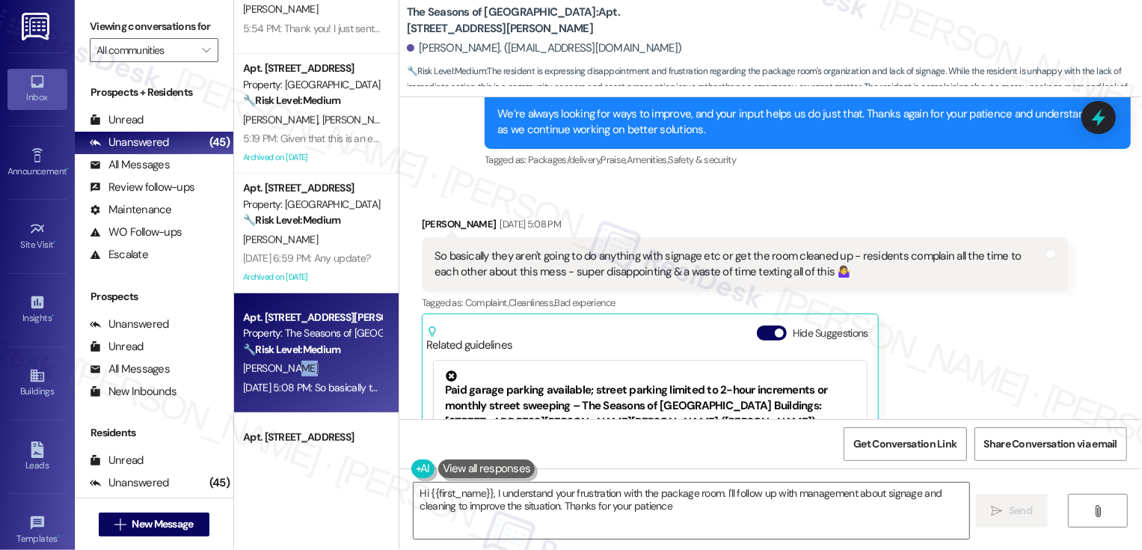
type textarea "Hi {{first_name}}, I understand your frustration with the package room. I'll fo…"
